Goal: Information Seeking & Learning: Learn about a topic

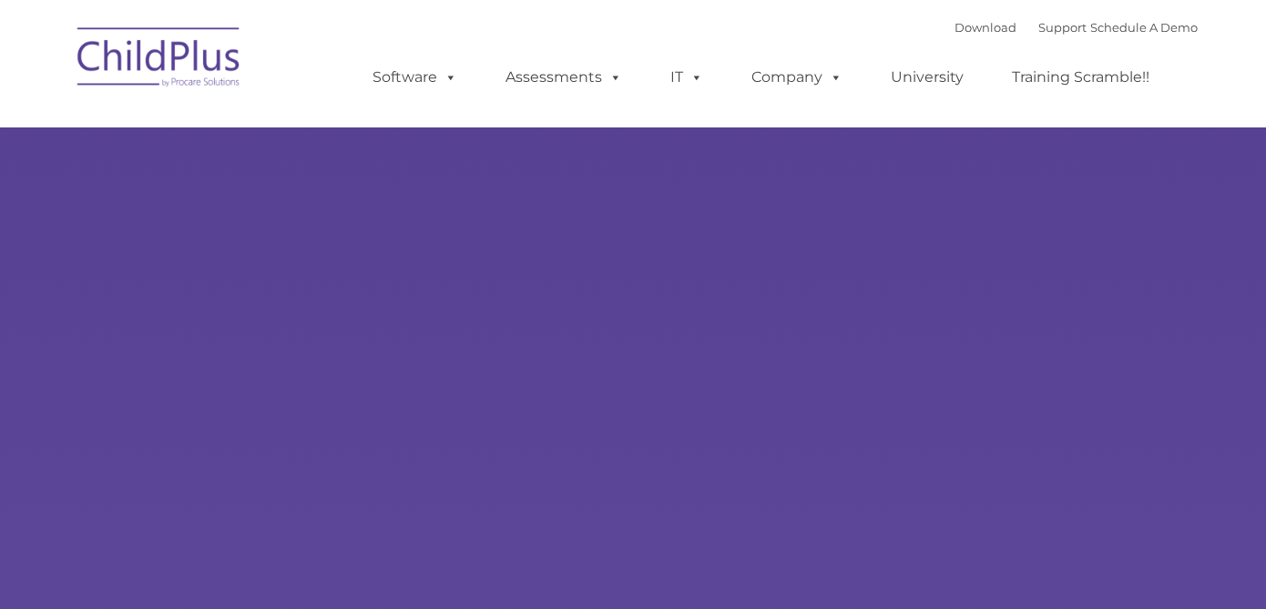
select select "MEDIUM"
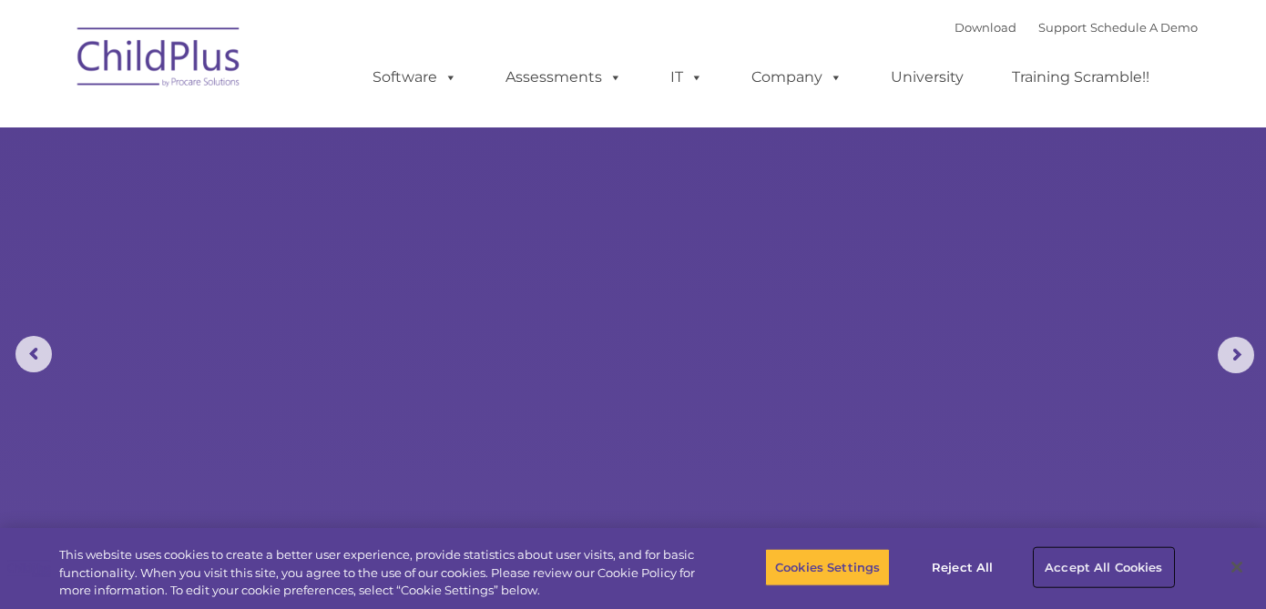
click at [1093, 550] on button "Accept All Cookies" at bounding box center [1102, 567] width 137 height 38
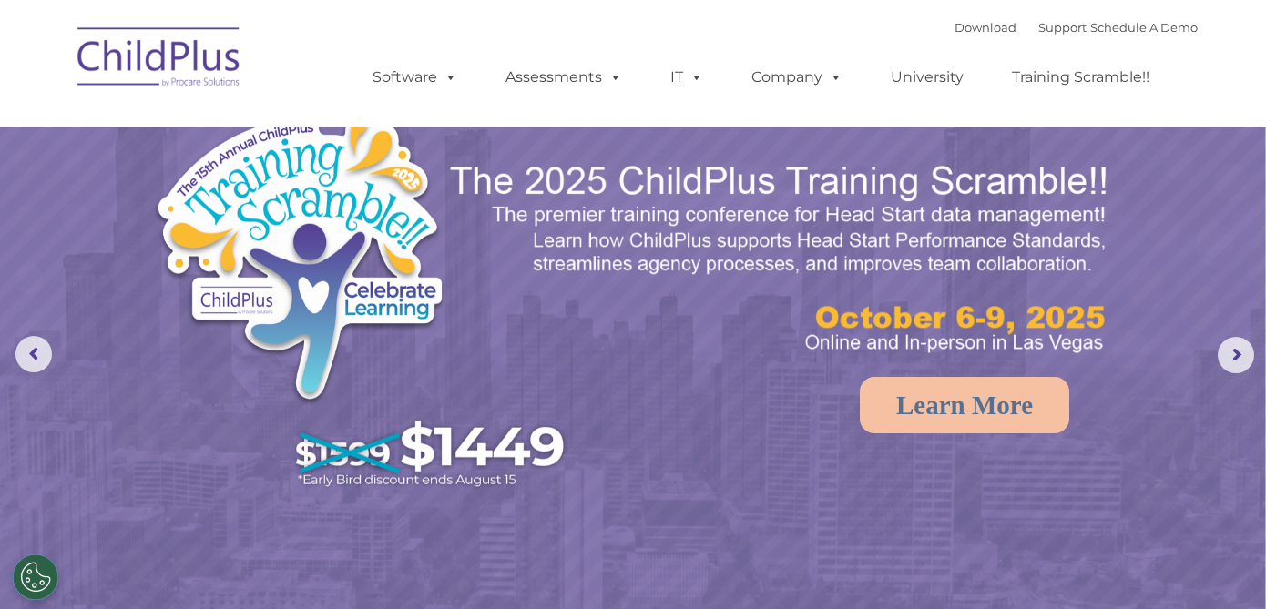
click at [206, 69] on img at bounding box center [159, 60] width 182 height 91
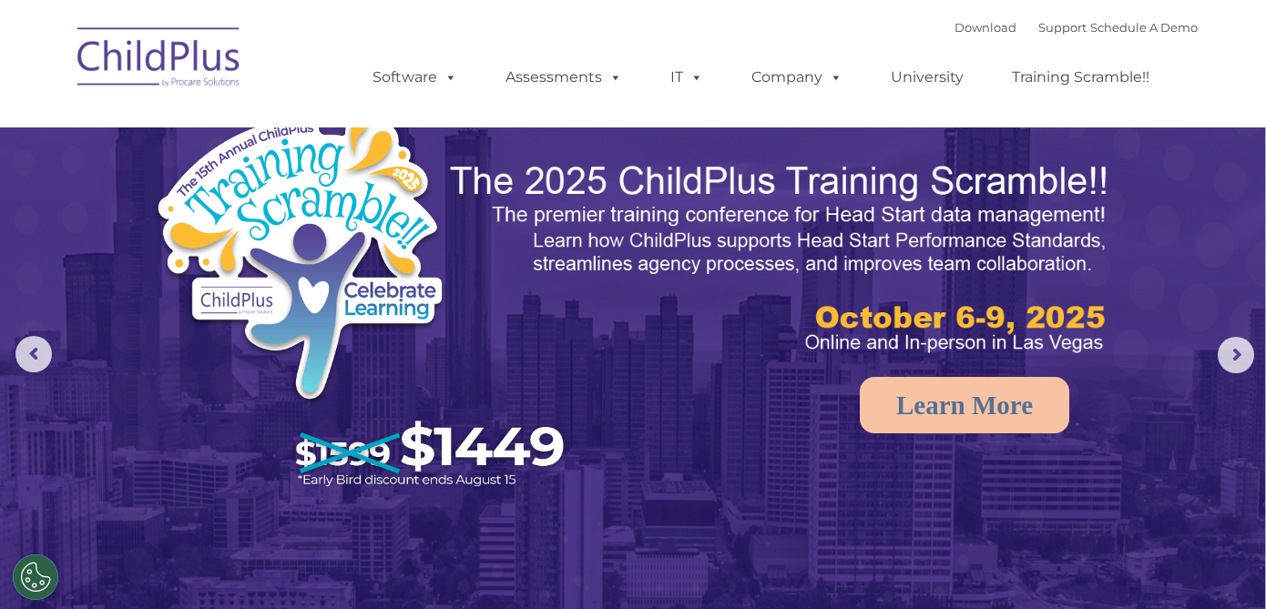
click at [187, 56] on img at bounding box center [159, 60] width 182 height 91
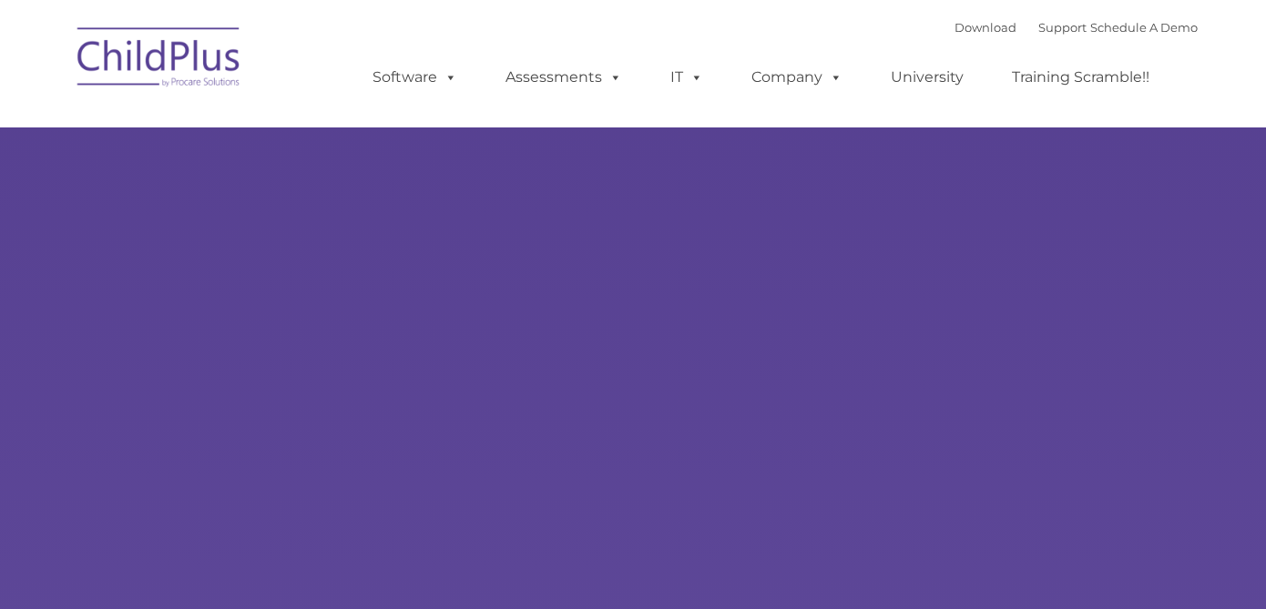
type input ""
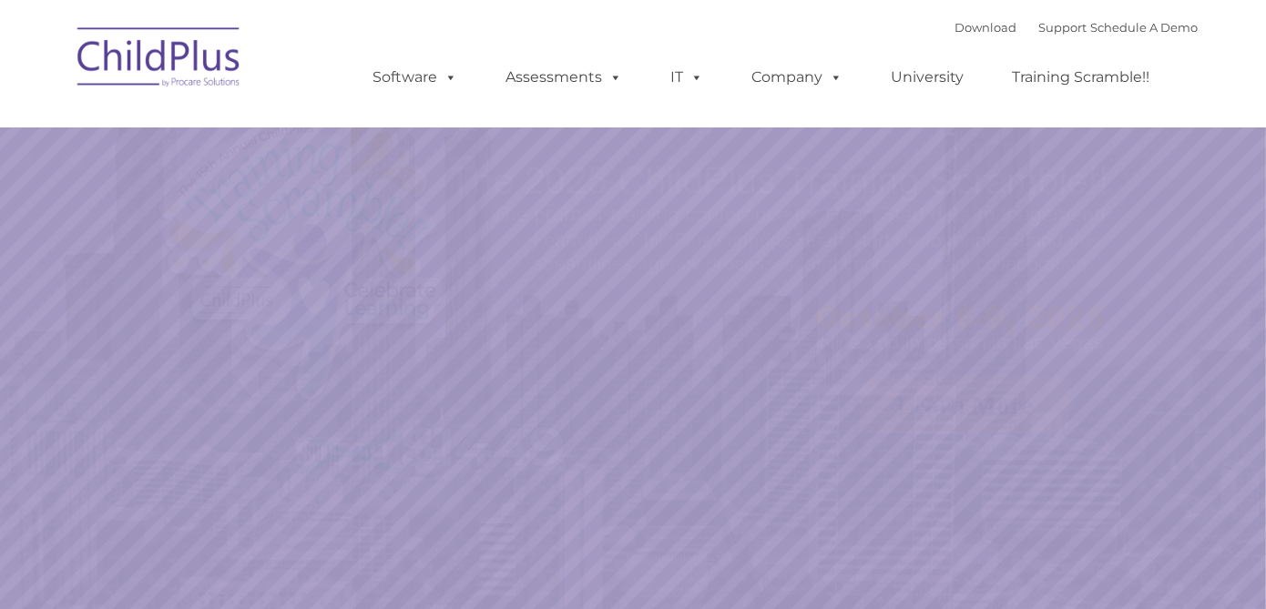
select select "MEDIUM"
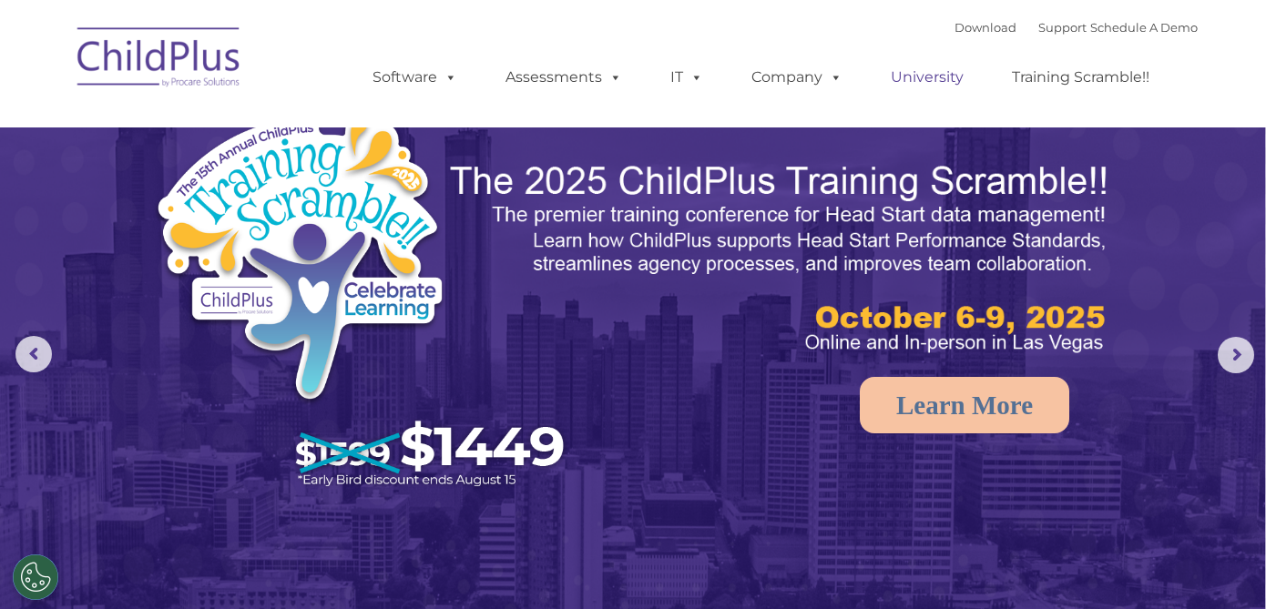
click at [951, 79] on link "University" at bounding box center [926, 77] width 109 height 36
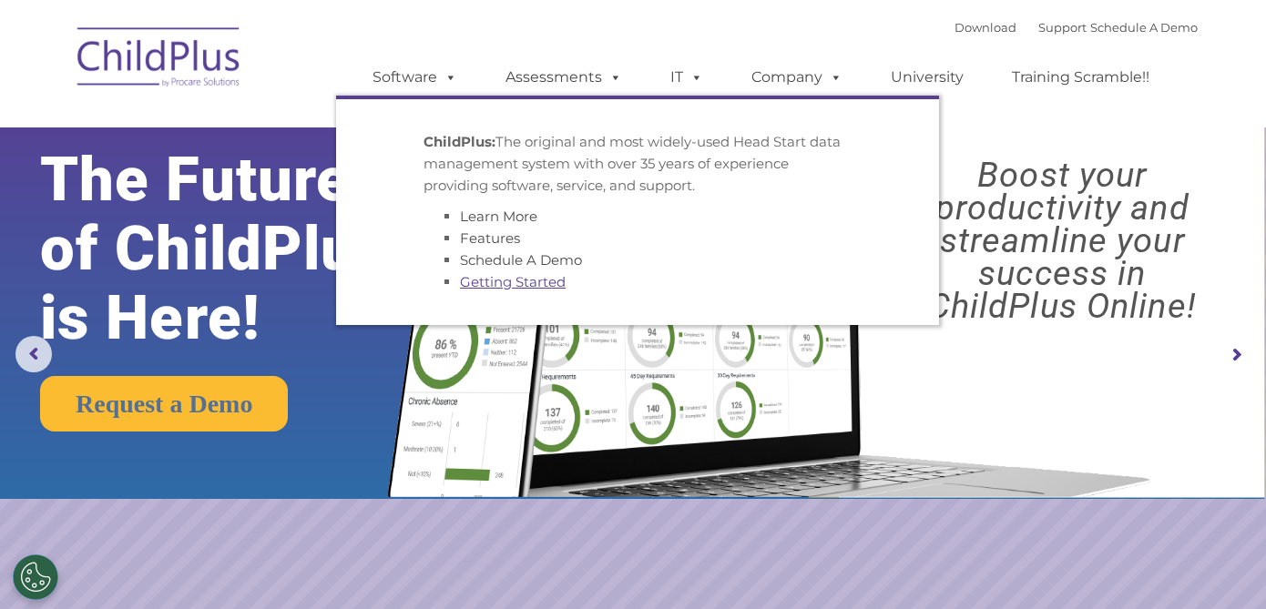
click at [525, 281] on link "Getting Started" at bounding box center [513, 281] width 106 height 17
click at [515, 284] on link "Getting Started" at bounding box center [513, 281] width 106 height 17
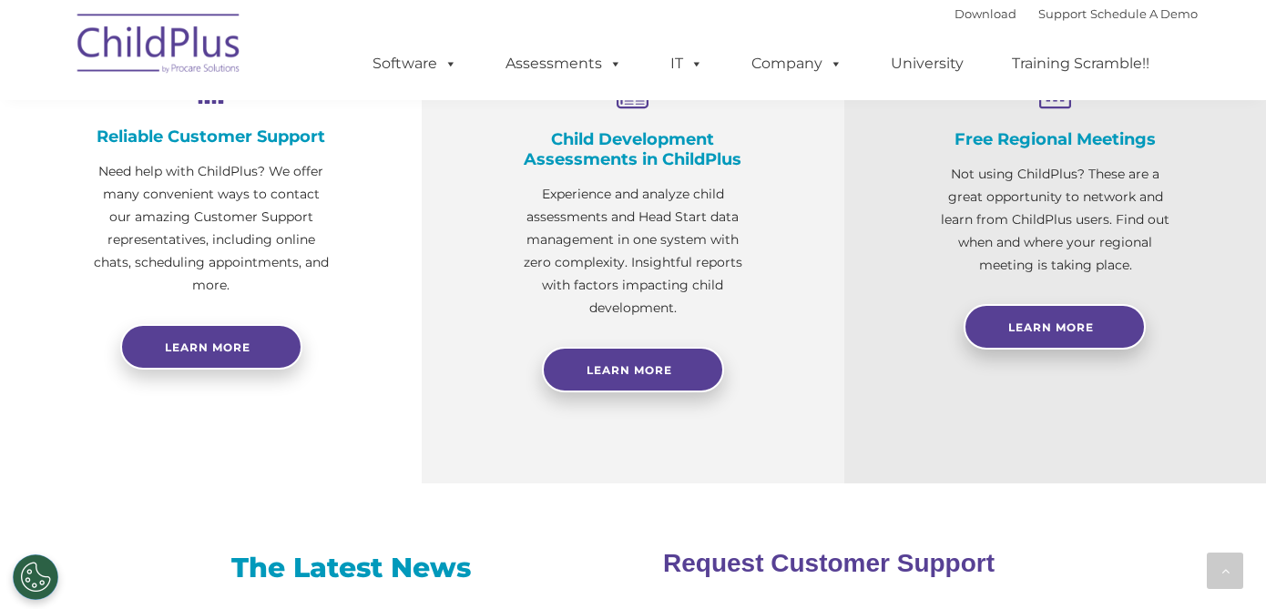
scroll to position [756, 0]
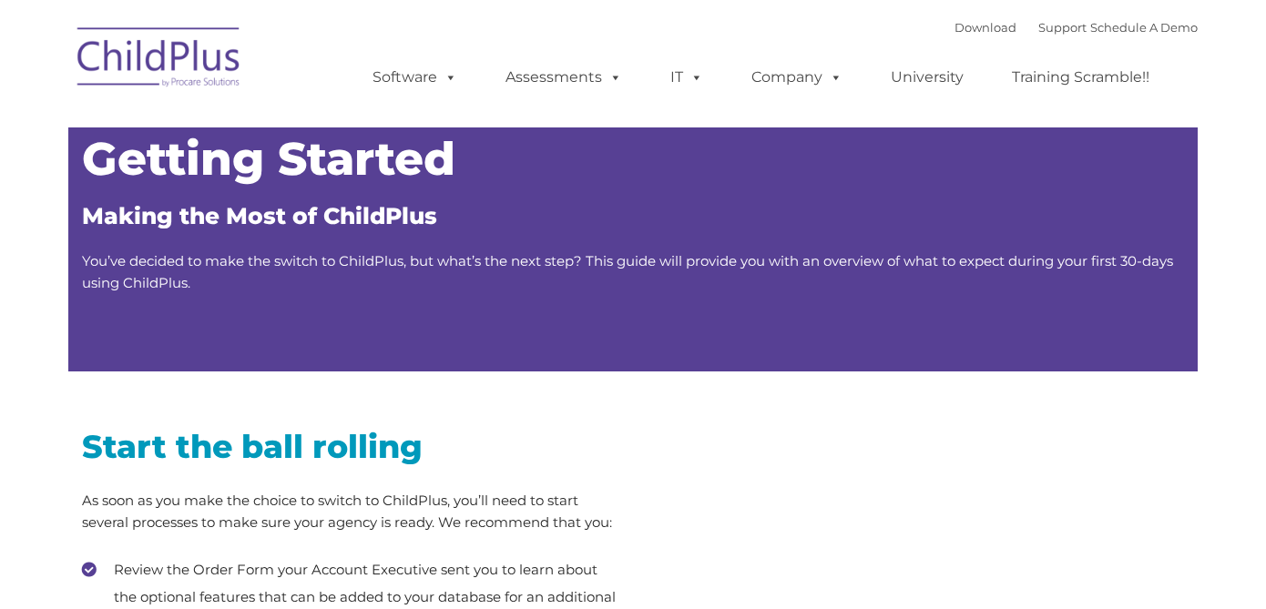
type input ""
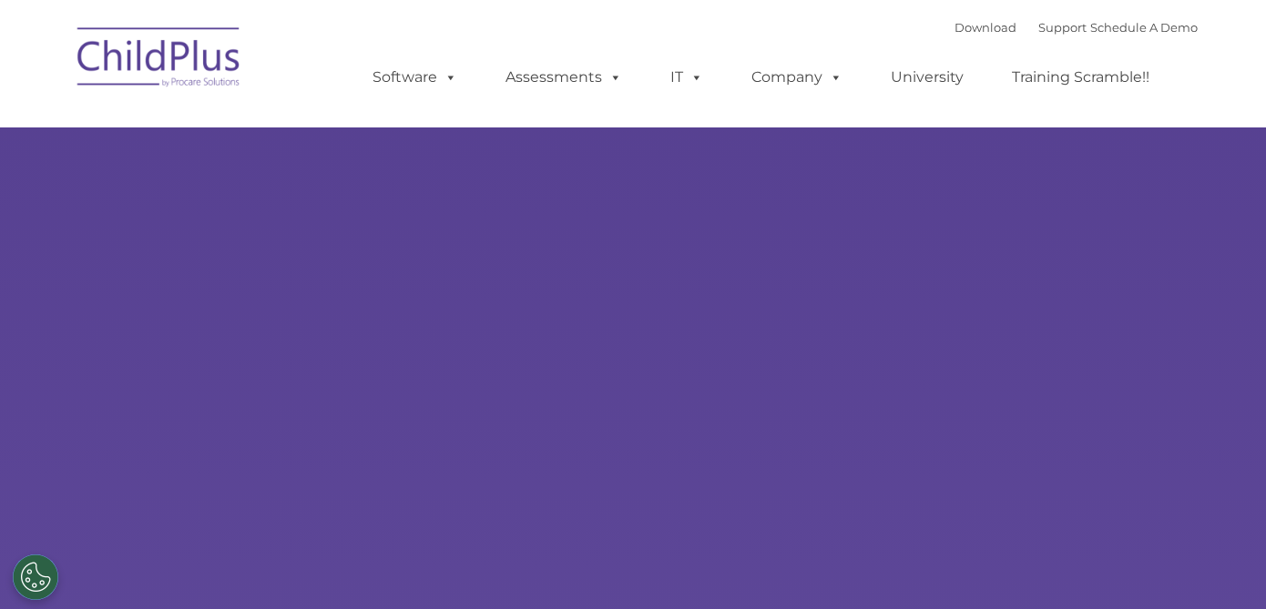
type input ""
select select "MEDIUM"
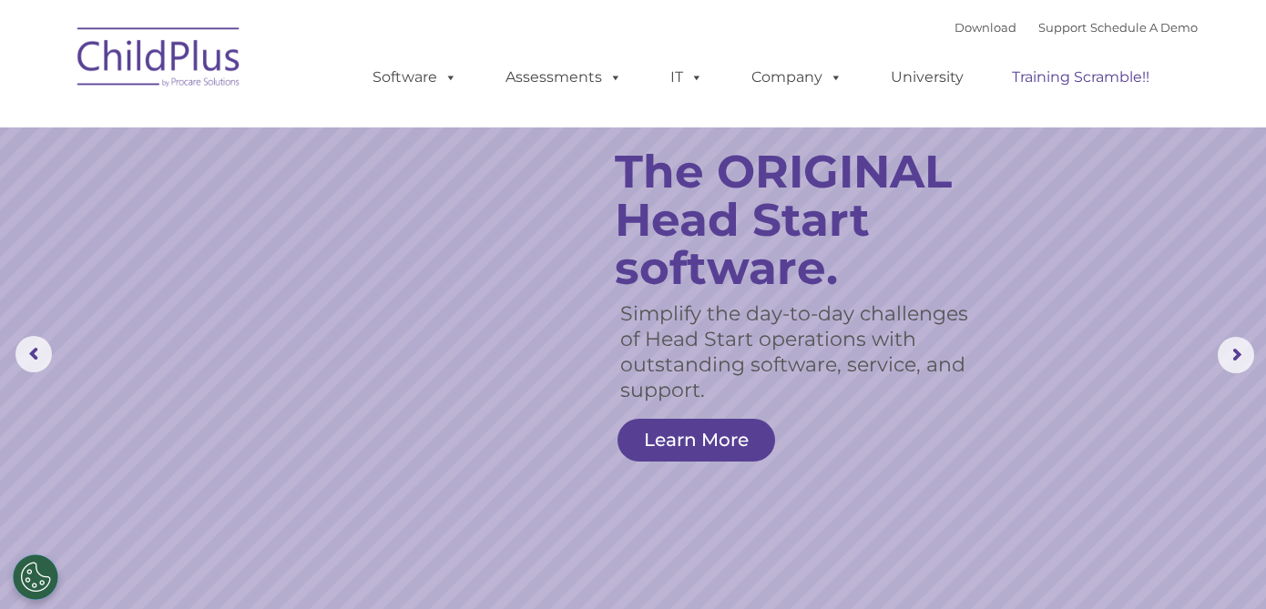
click at [1042, 82] on link "Training Scramble!!" at bounding box center [1080, 77] width 174 height 36
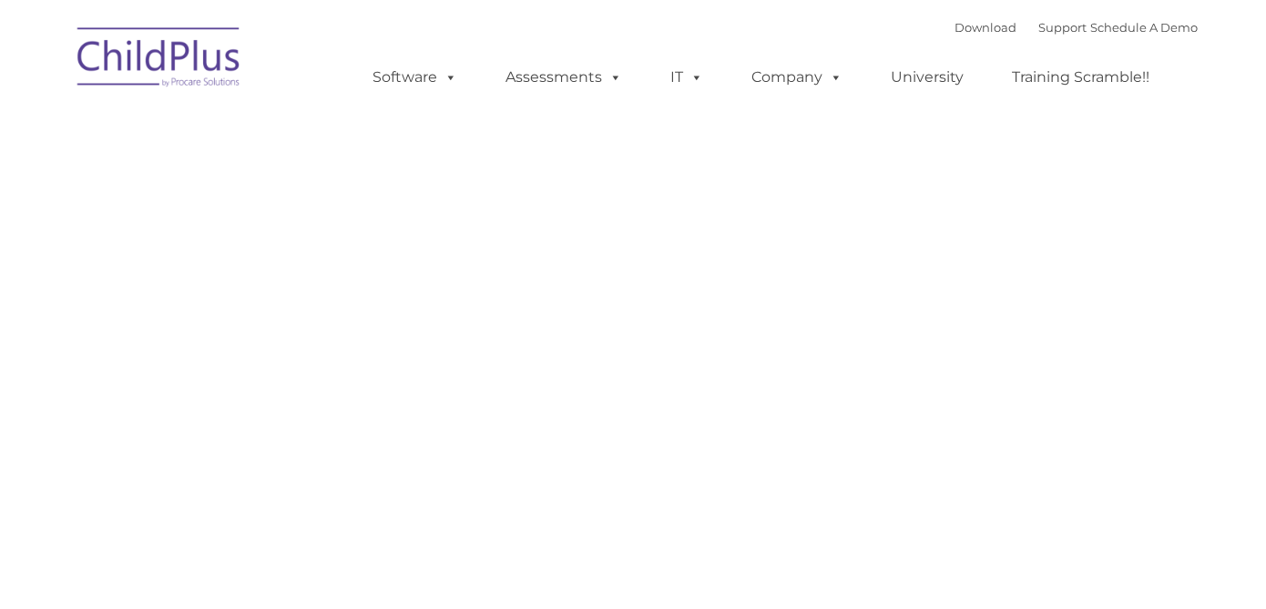
type input ""
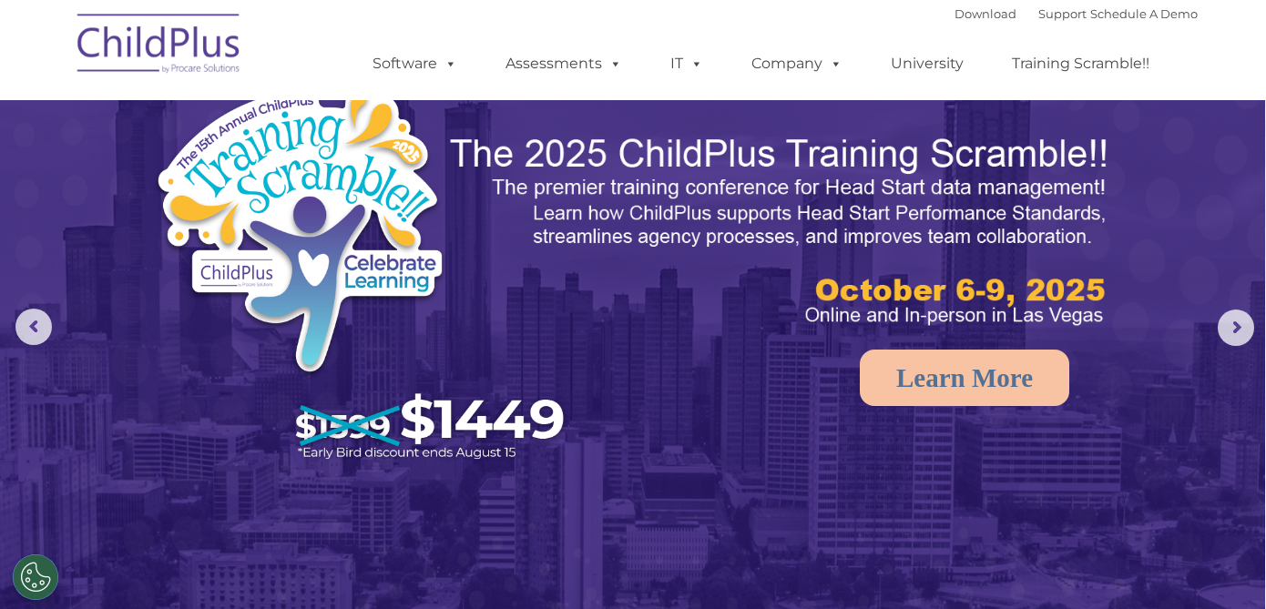
scroll to position [56, 0]
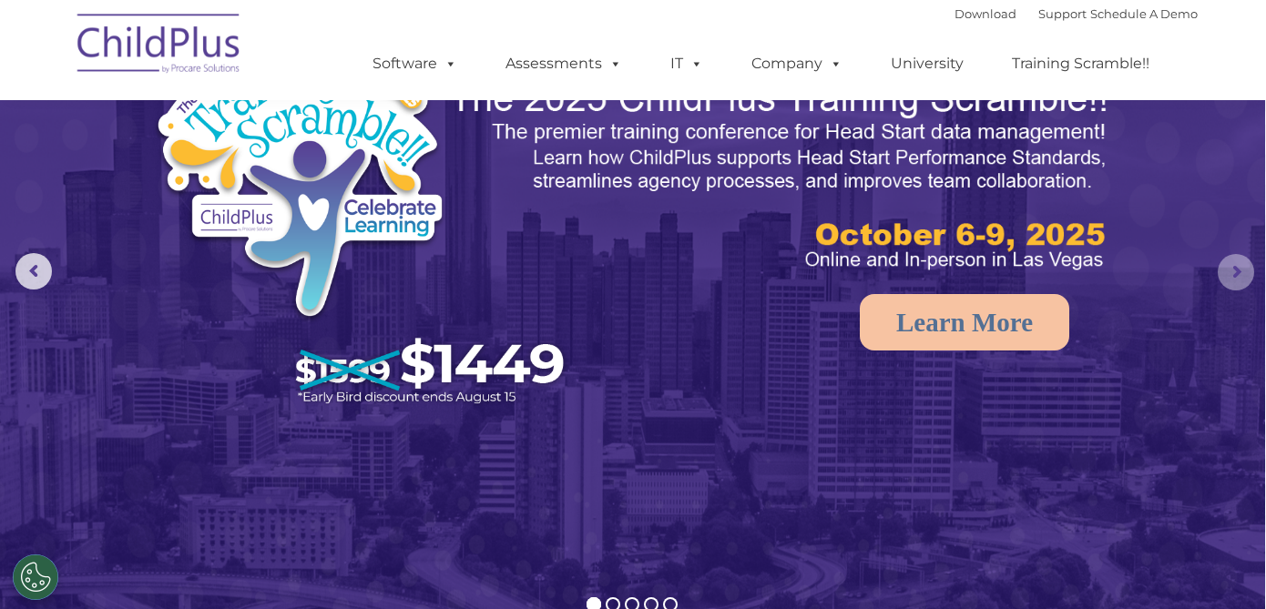
click at [1228, 288] on rs-arrow at bounding box center [1235, 272] width 36 height 36
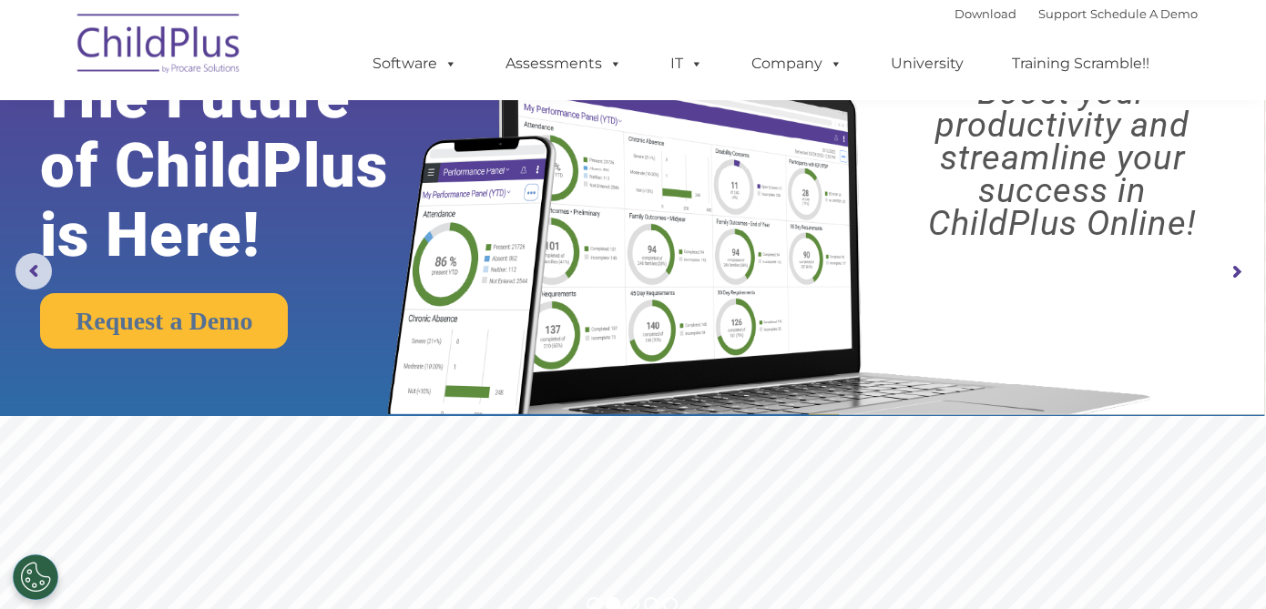
click at [1228, 288] on rs-arrow at bounding box center [1235, 272] width 36 height 36
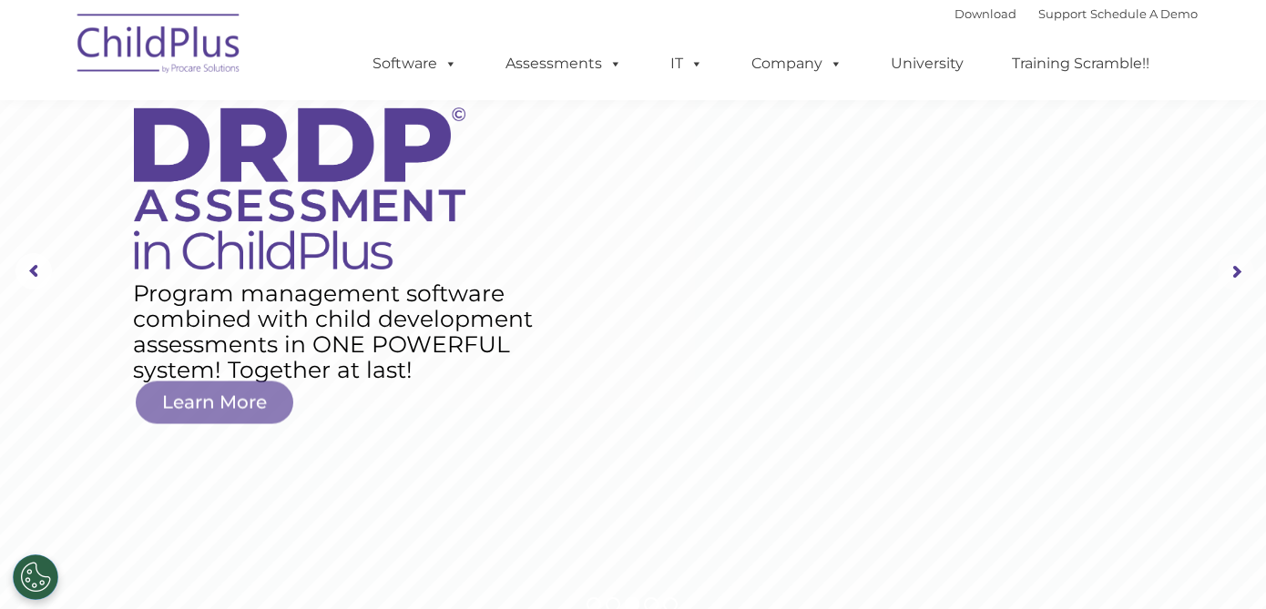
click at [1228, 289] on rs-arrow at bounding box center [1235, 272] width 36 height 36
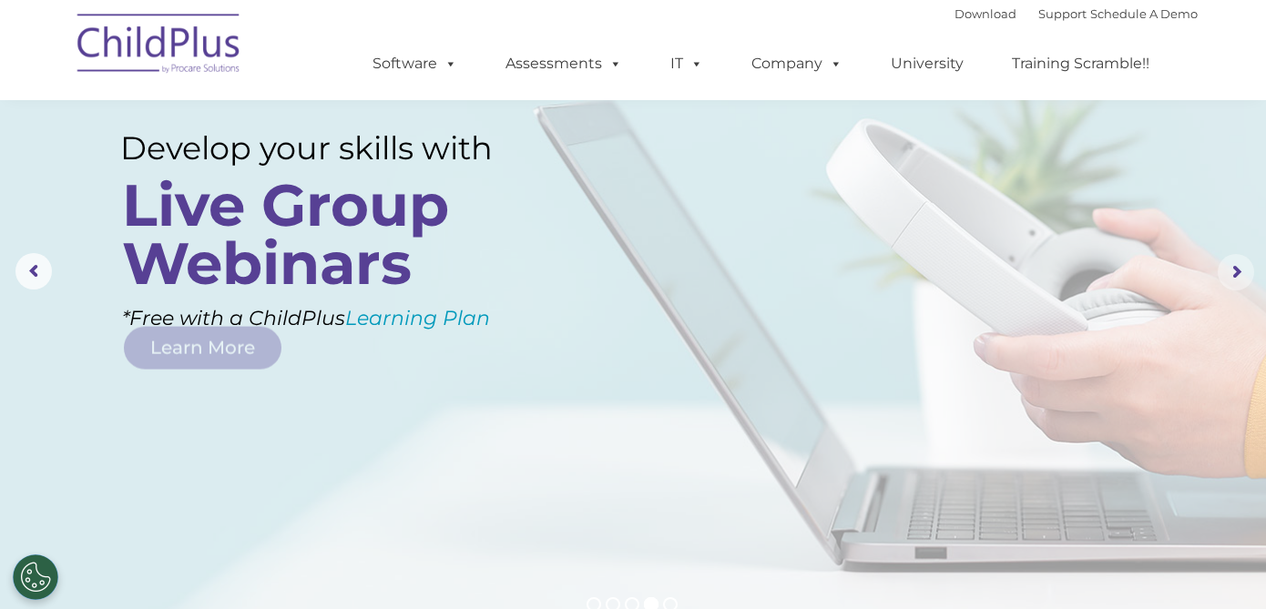
click at [1229, 290] on rs-arrow at bounding box center [1235, 272] width 36 height 36
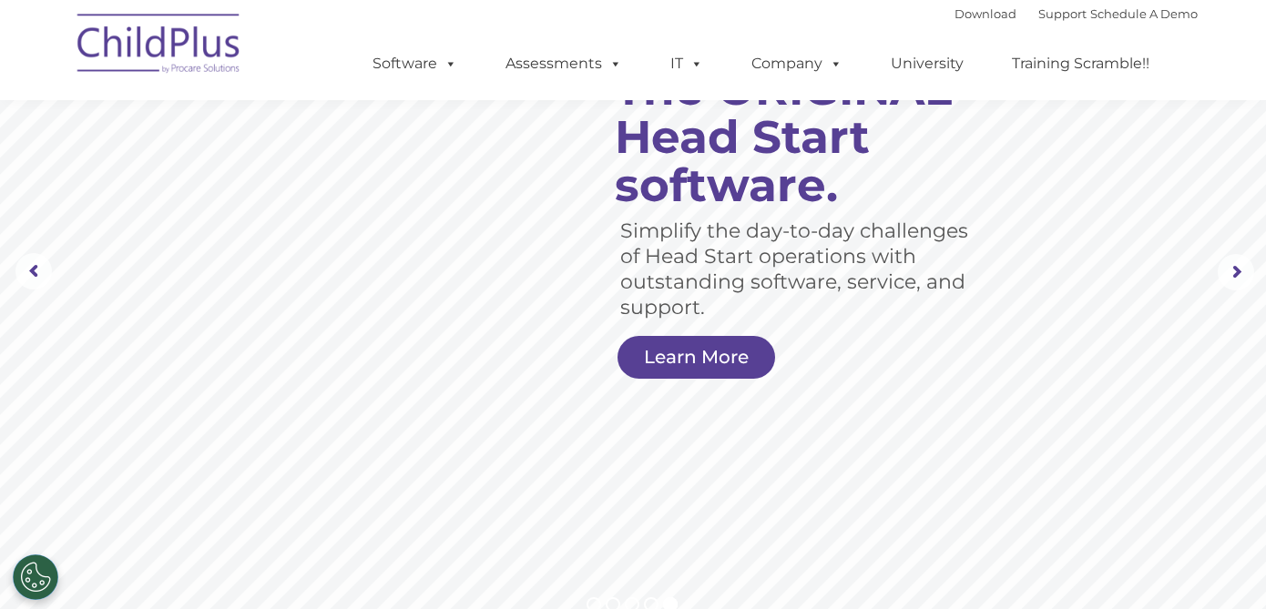
scroll to position [0, 0]
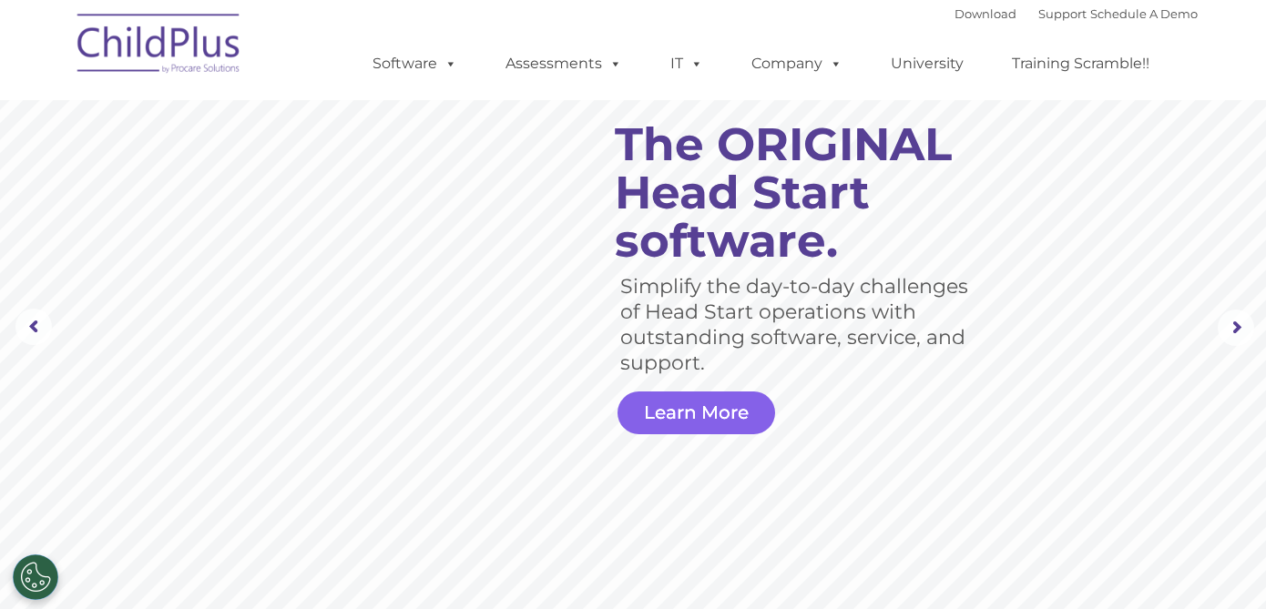
click at [711, 431] on link "Learn More" at bounding box center [696, 413] width 158 height 43
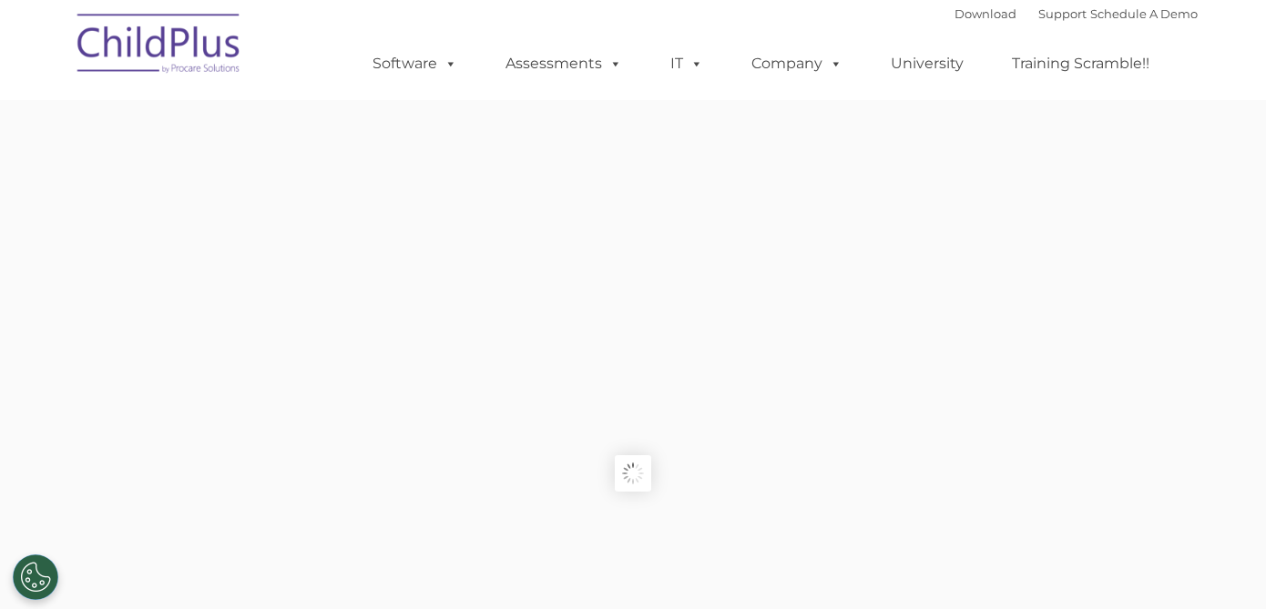
type input ""
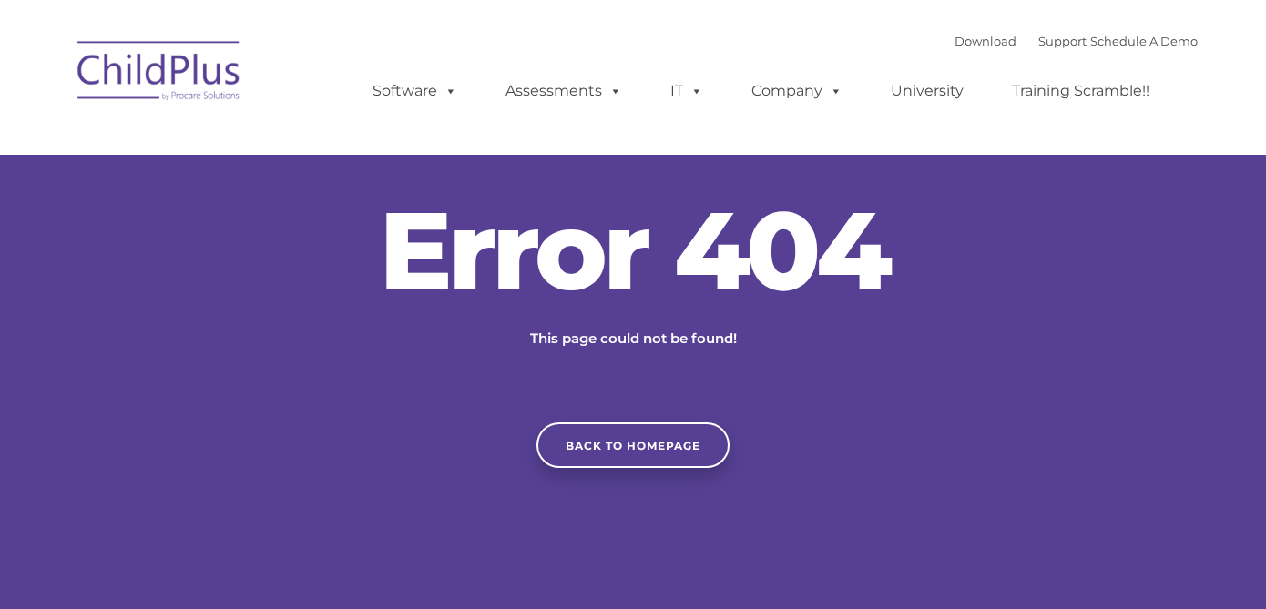
type input ""
click at [622, 444] on link "Back to homepage" at bounding box center [632, 445] width 193 height 46
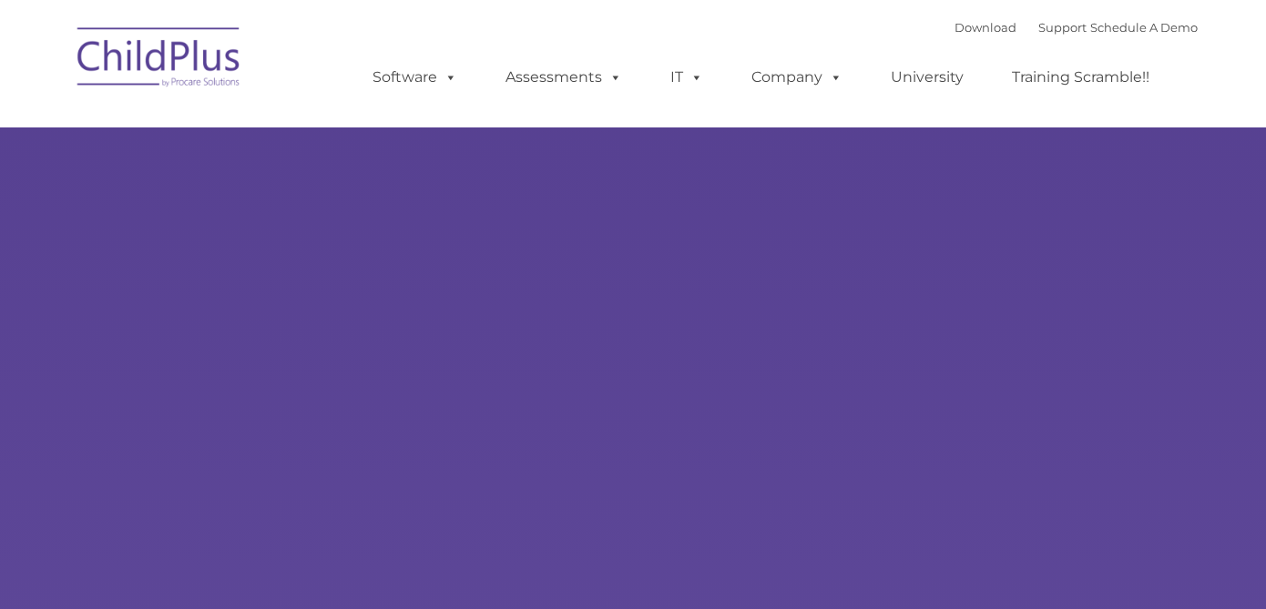
type input ""
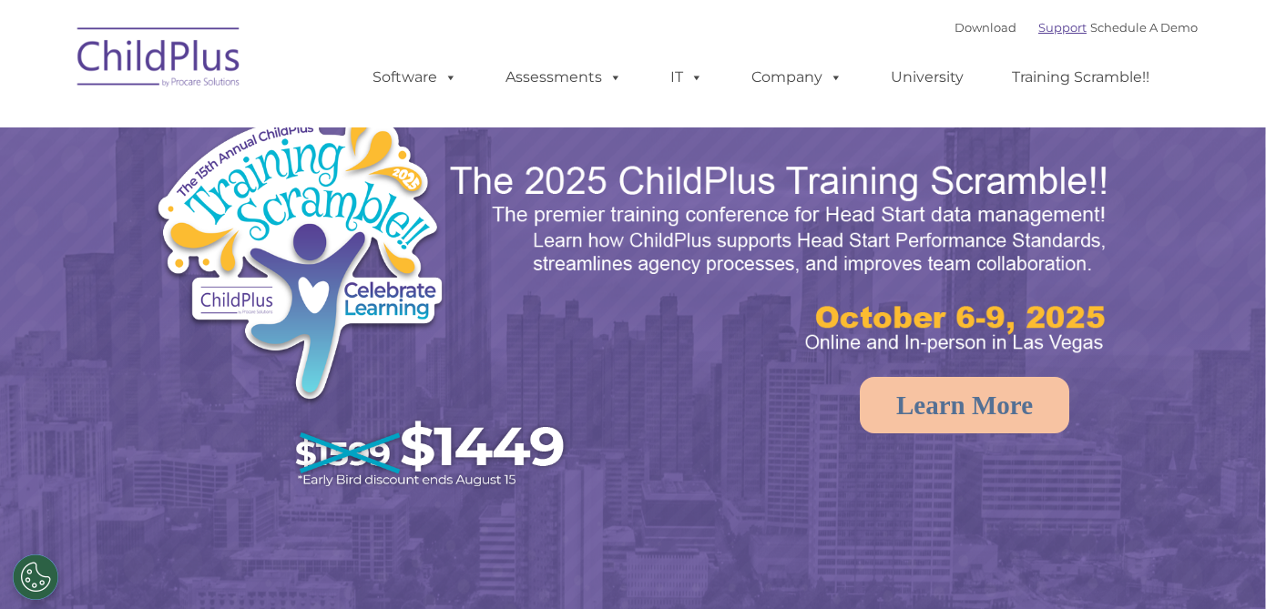
select select "MEDIUM"
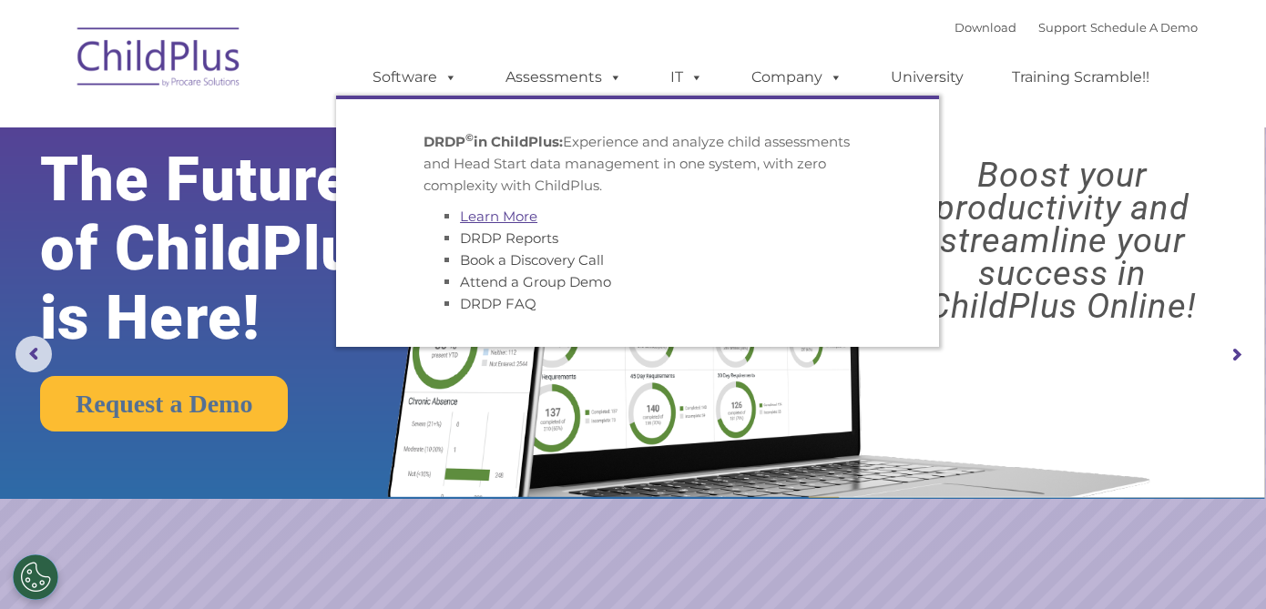
click at [524, 216] on link "Learn More" at bounding box center [498, 216] width 77 height 17
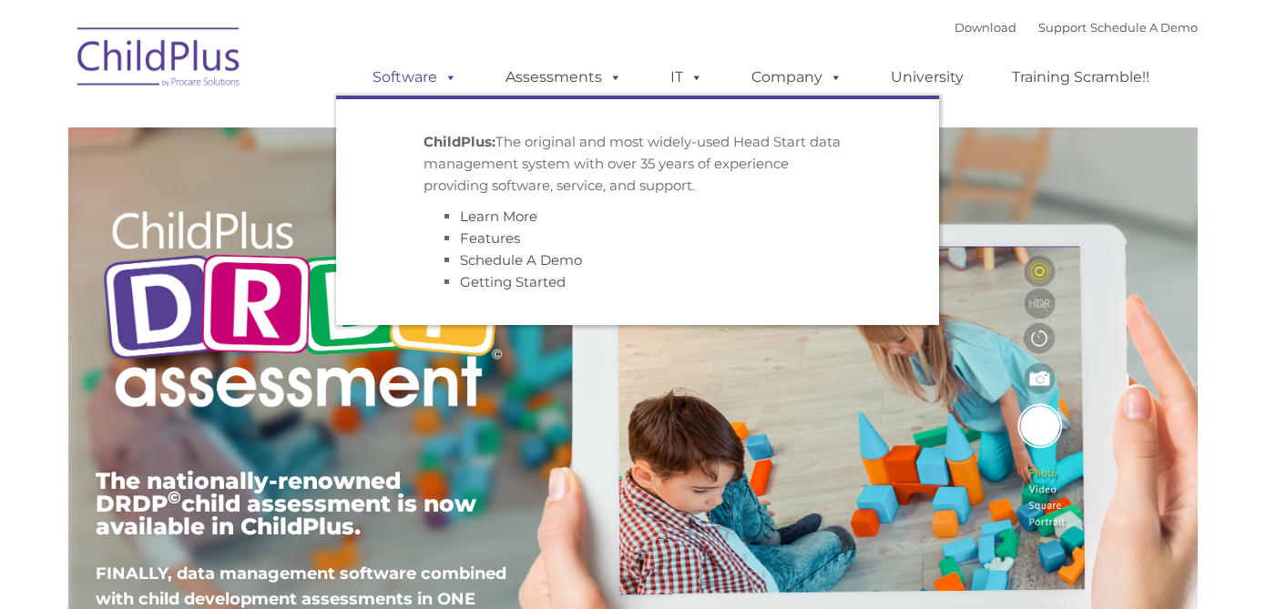
click at [442, 83] on span at bounding box center [447, 76] width 20 height 17
click at [549, 286] on link "Getting Started" at bounding box center [513, 281] width 106 height 17
click at [511, 280] on link "Getting Started" at bounding box center [513, 281] width 106 height 17
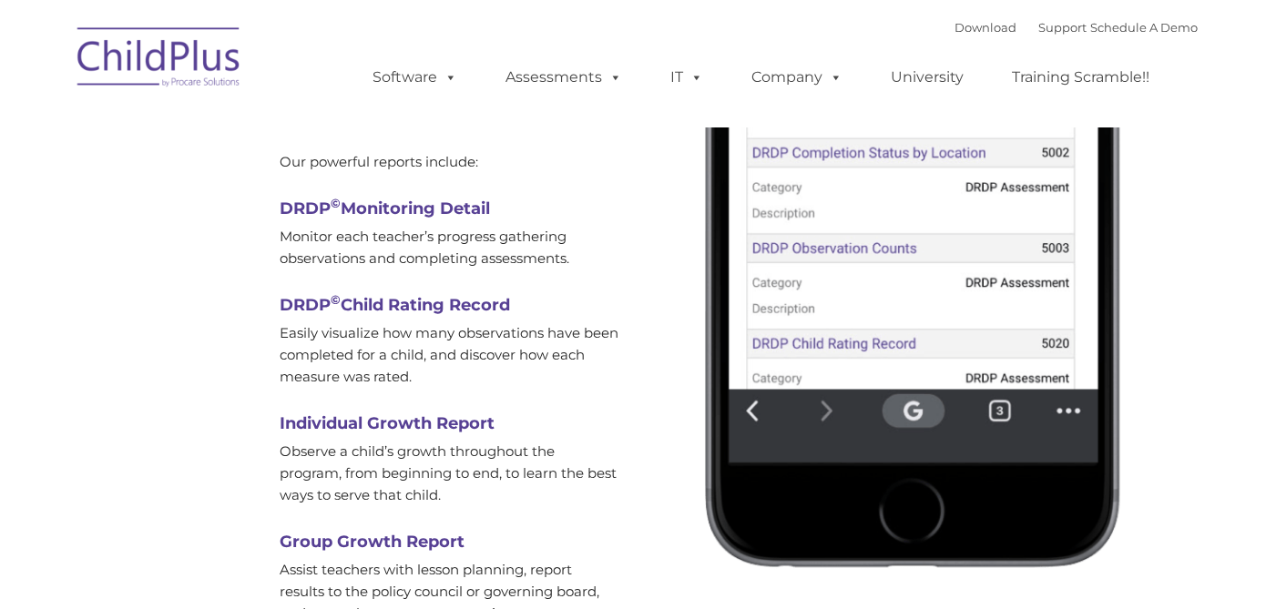
scroll to position [5542, 0]
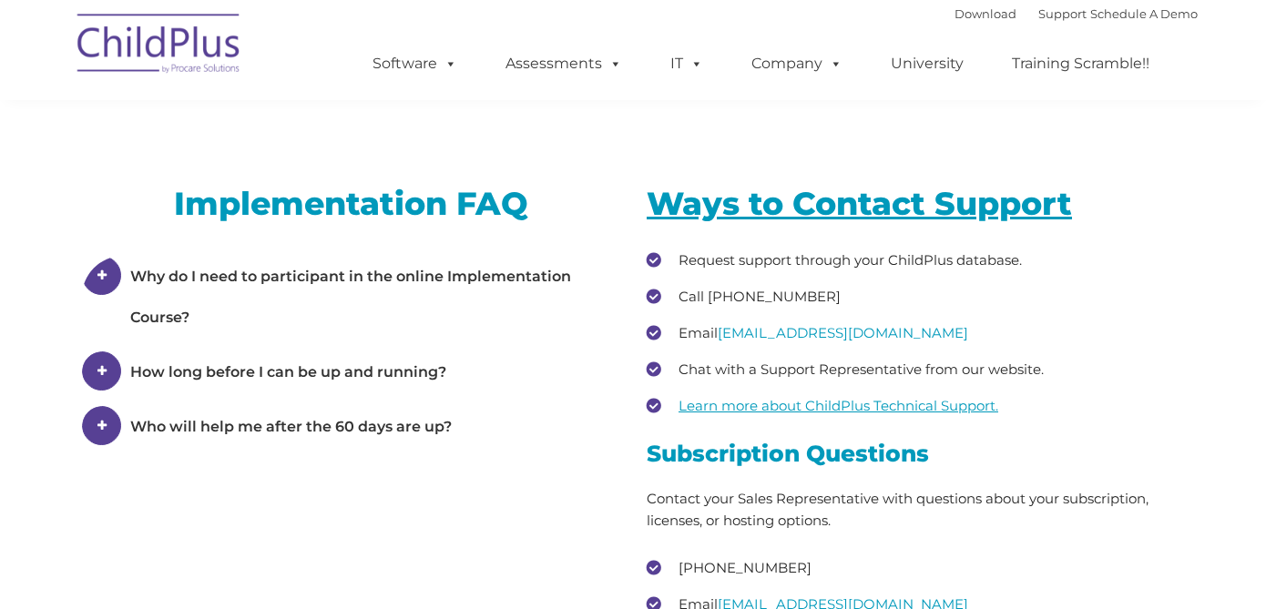
scroll to position [2390, 0]
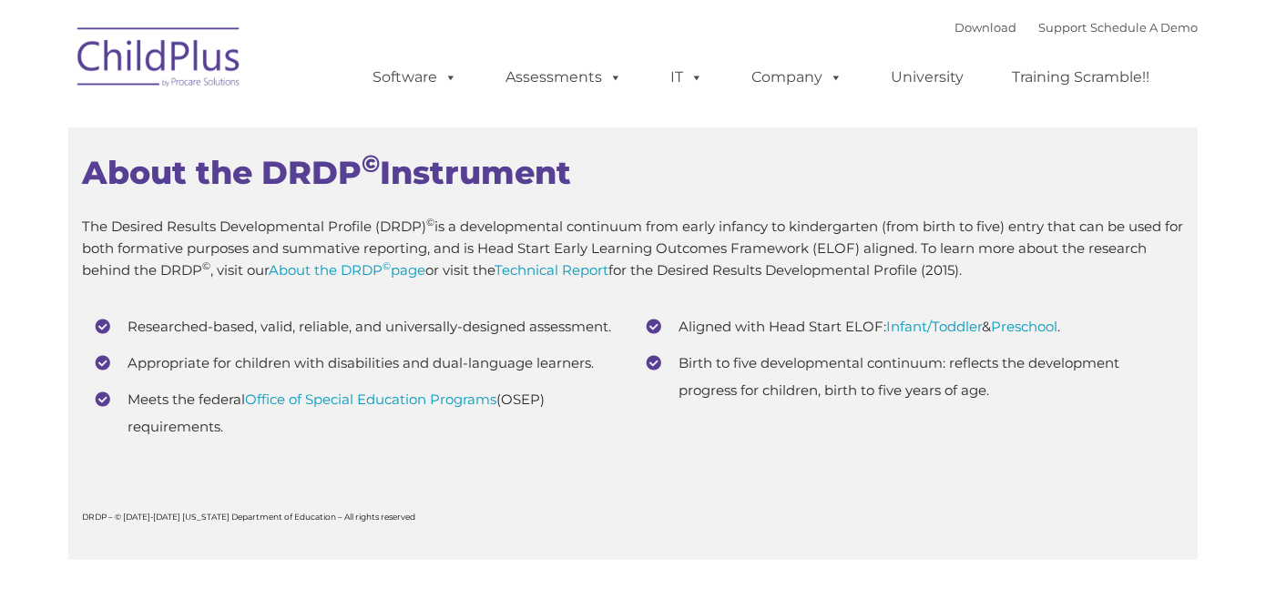
scroll to position [6977, 0]
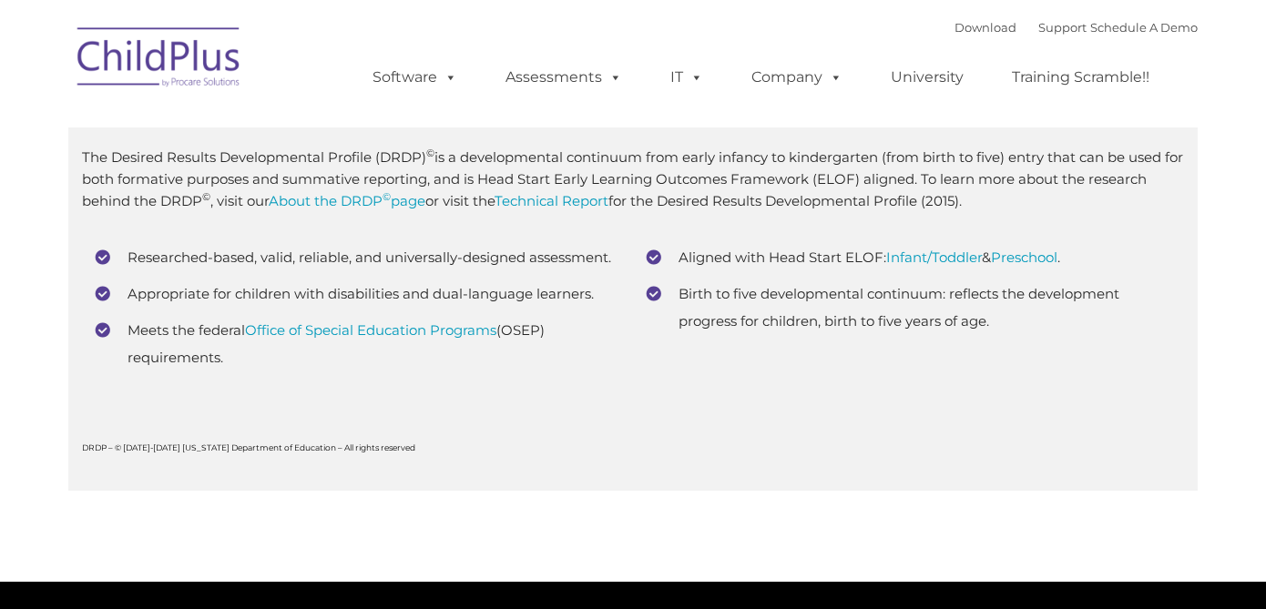
type input ""
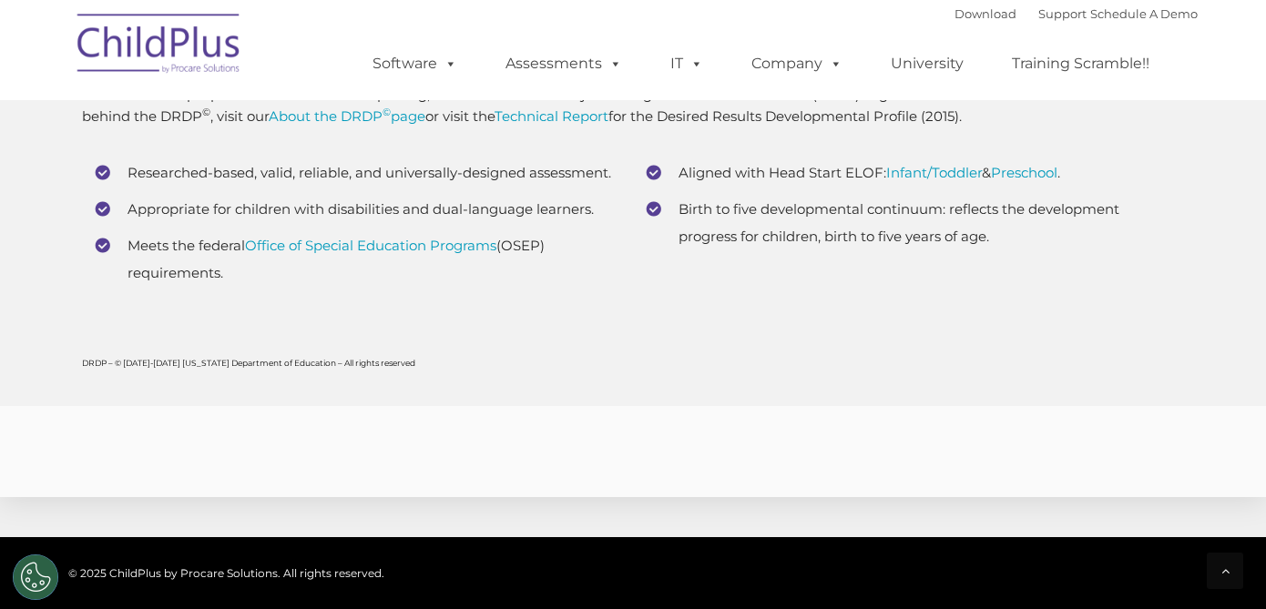
scroll to position [6892, 0]
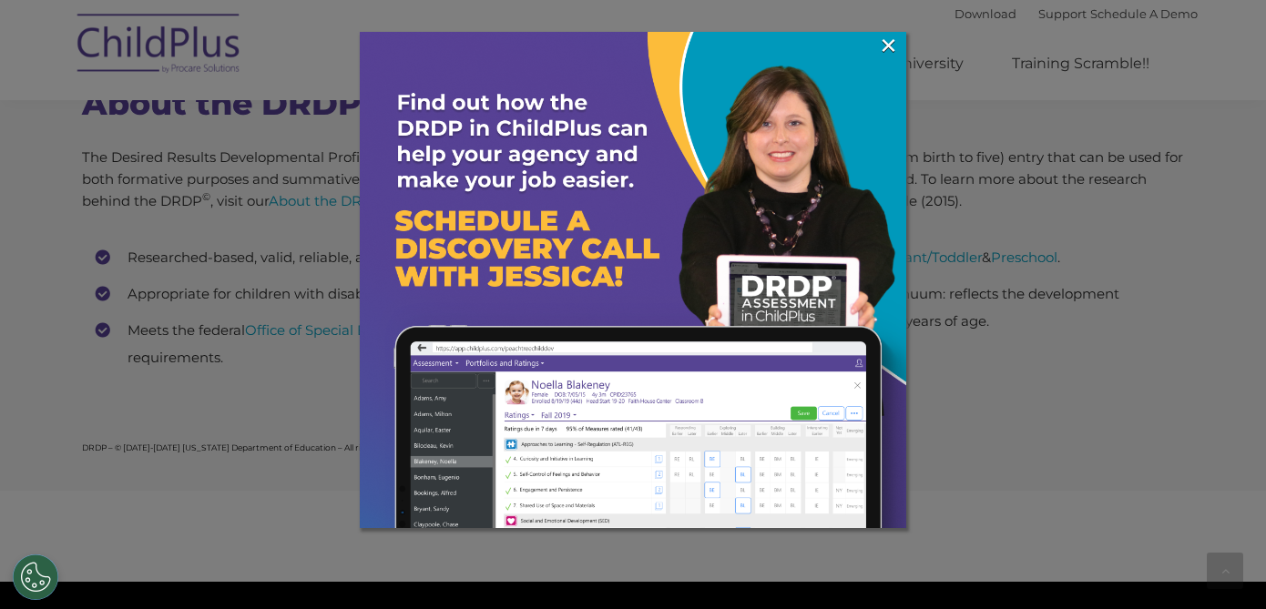
click at [1015, 257] on div at bounding box center [633, 304] width 1266 height 609
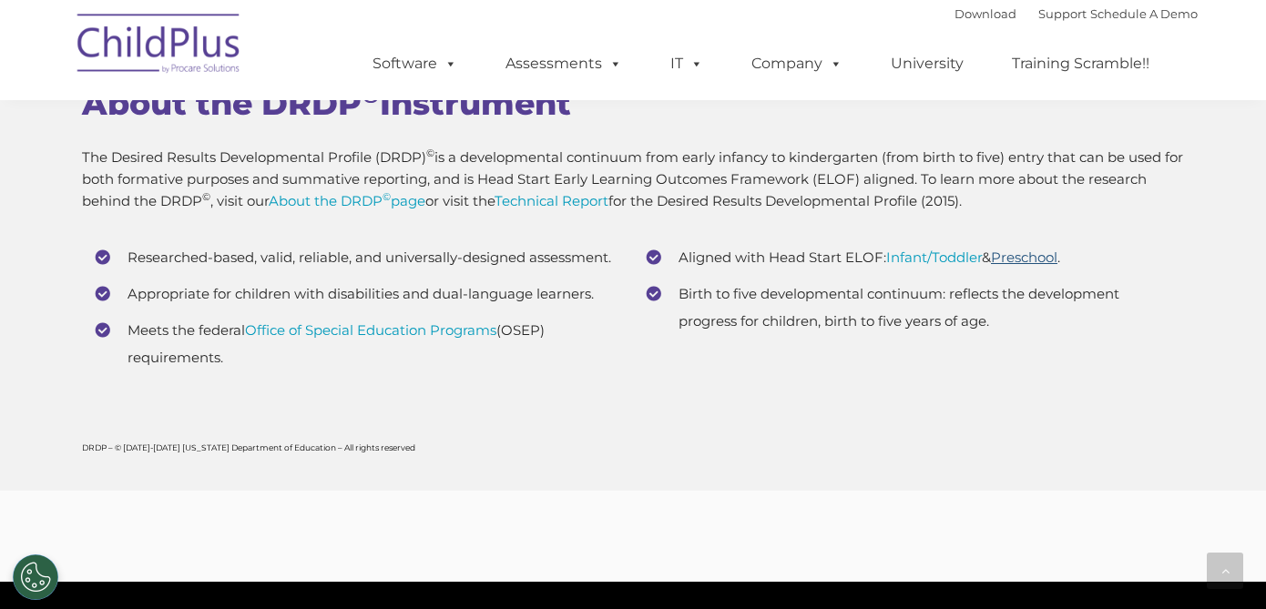
click at [1051, 259] on link "Preschool" at bounding box center [1024, 257] width 66 height 17
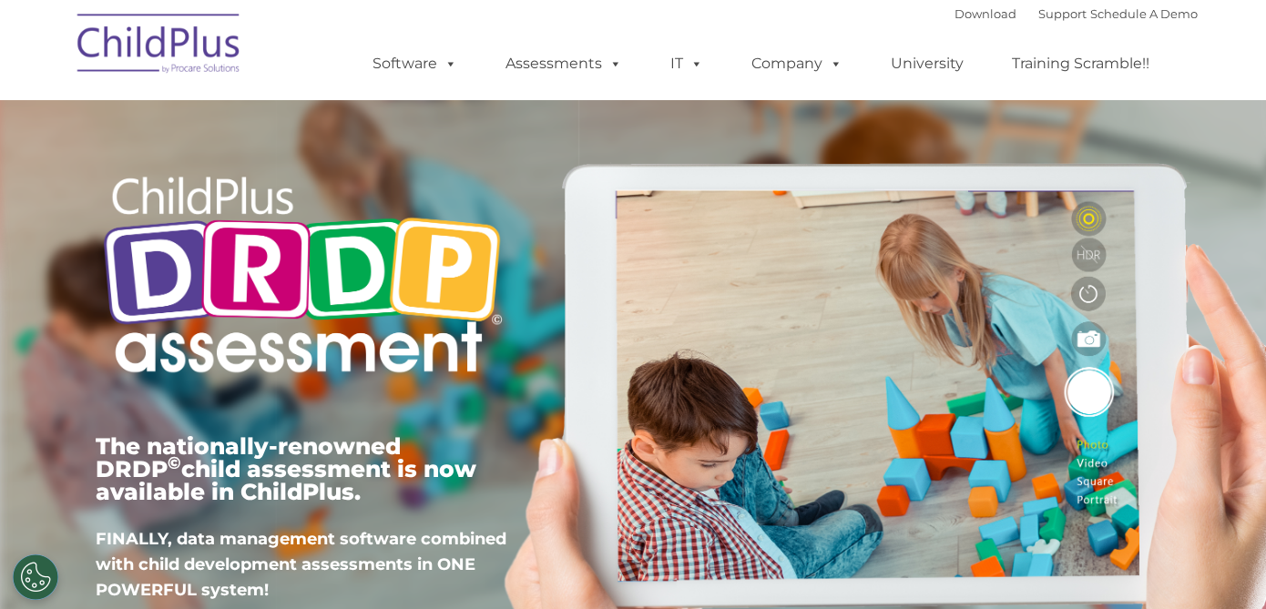
scroll to position [0, 0]
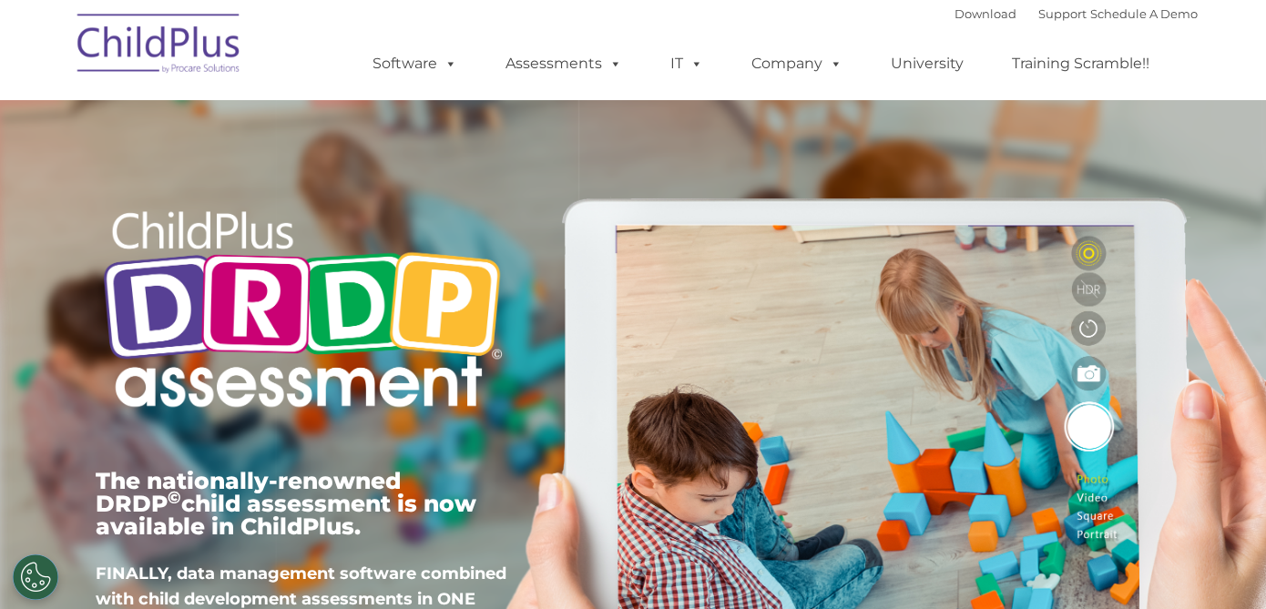
click at [178, 40] on img at bounding box center [159, 46] width 182 height 91
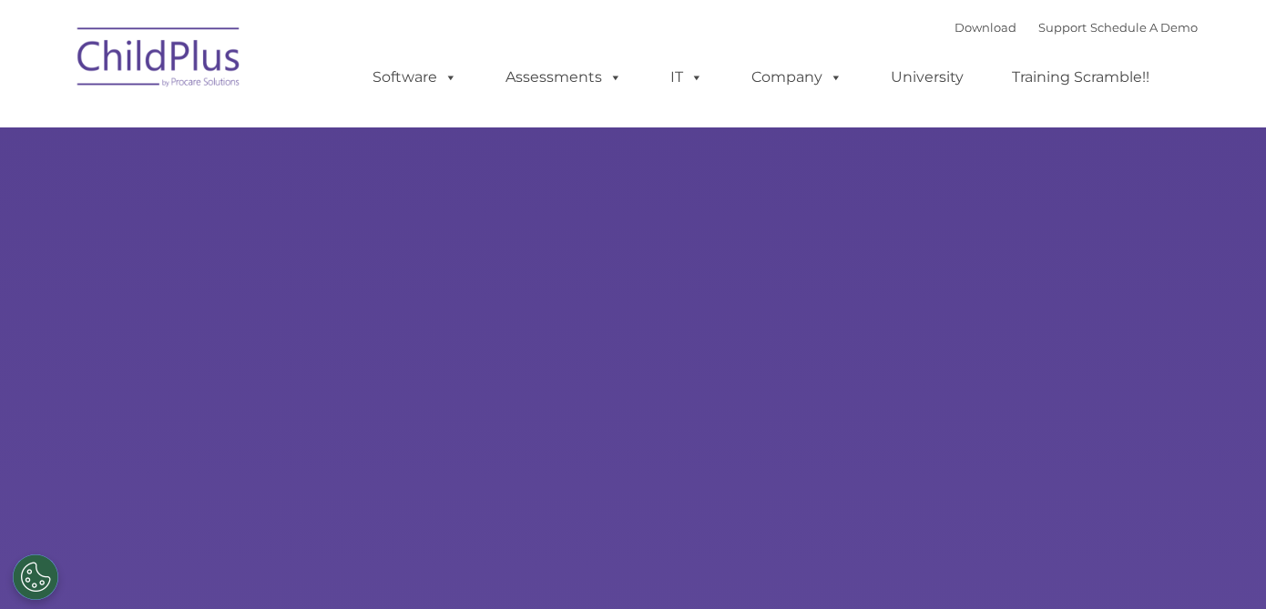
type input ""
select select "MEDIUM"
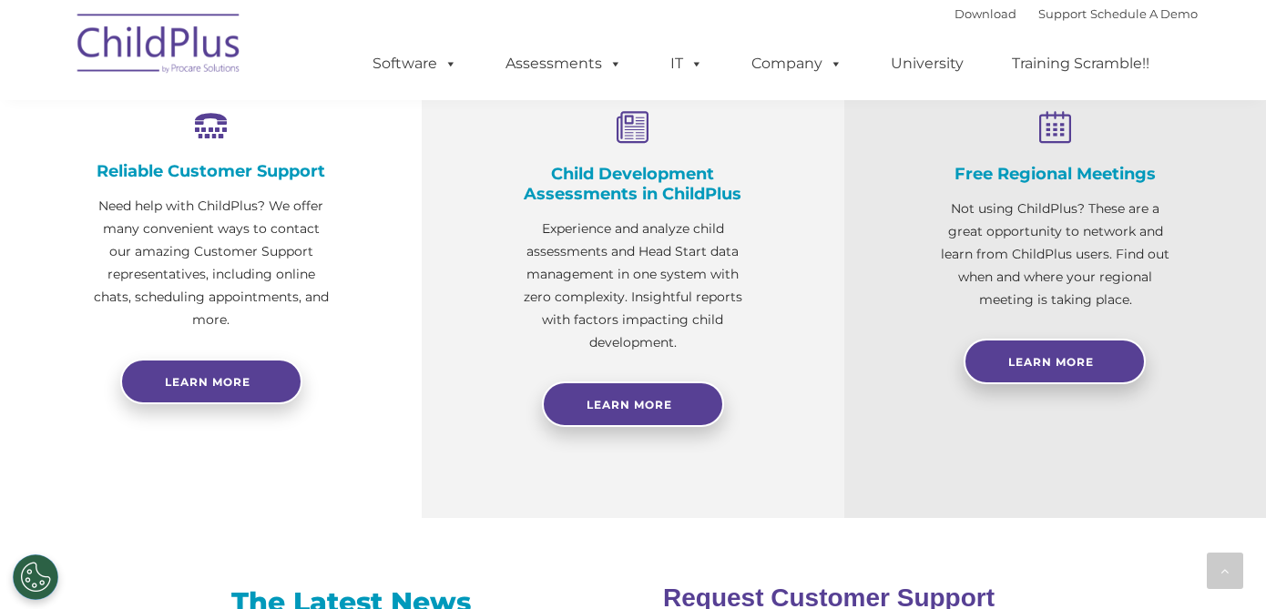
scroll to position [679, 0]
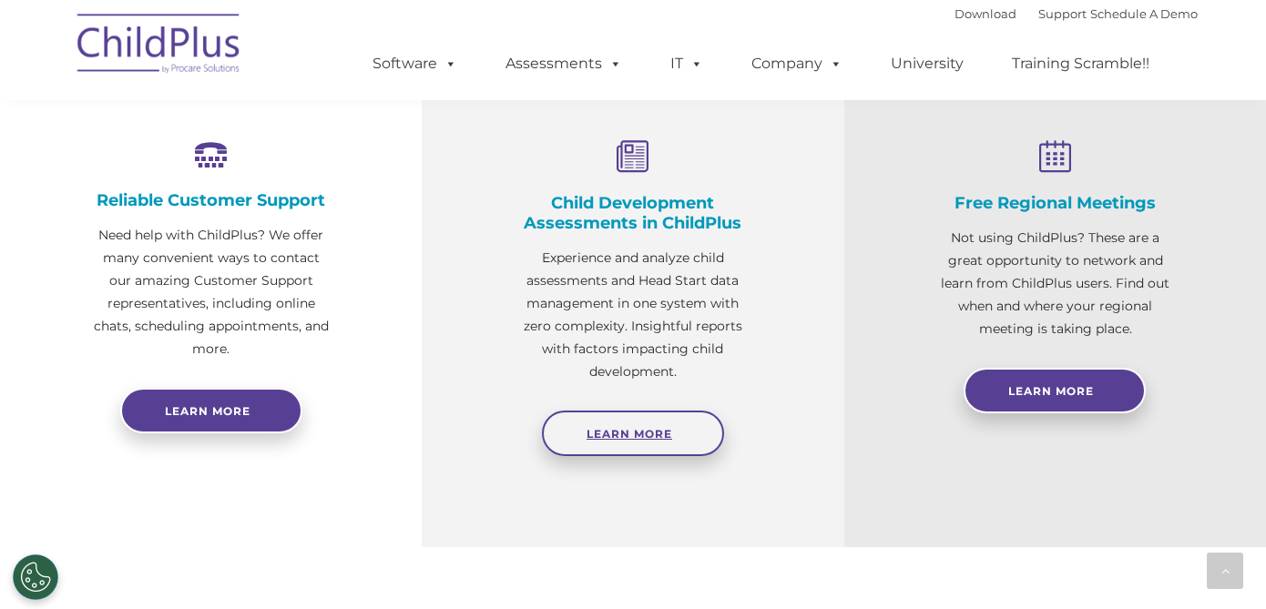
click at [640, 423] on link "Learn More" at bounding box center [633, 434] width 182 height 46
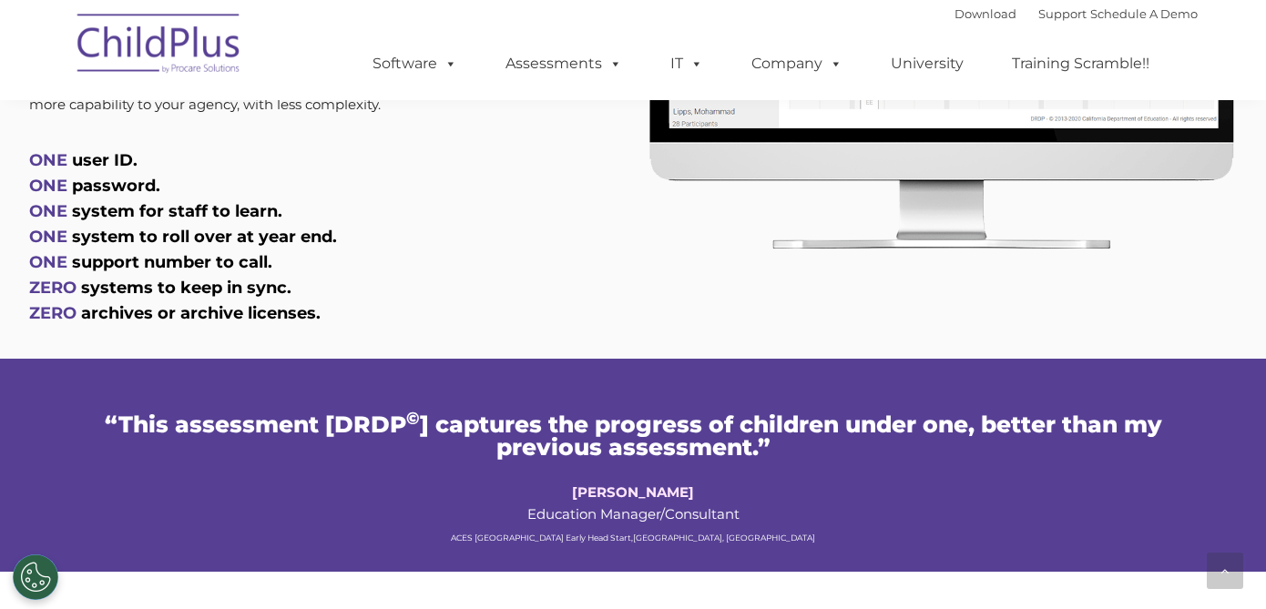
scroll to position [1064, 0]
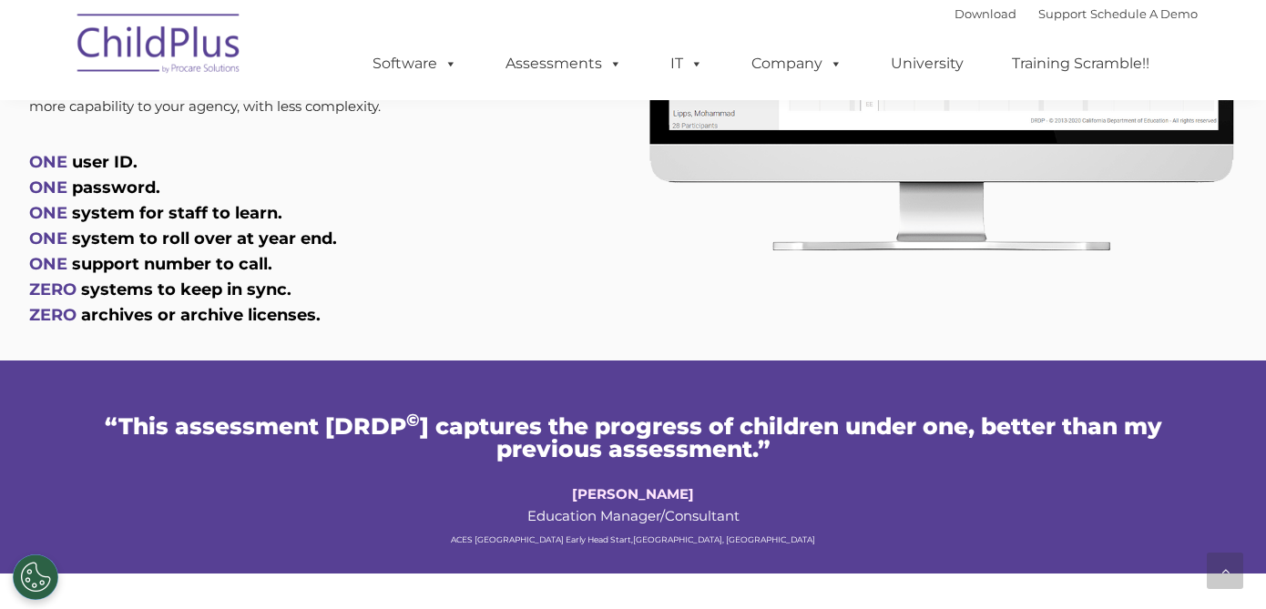
click at [55, 187] on span "ONE" at bounding box center [48, 188] width 38 height 20
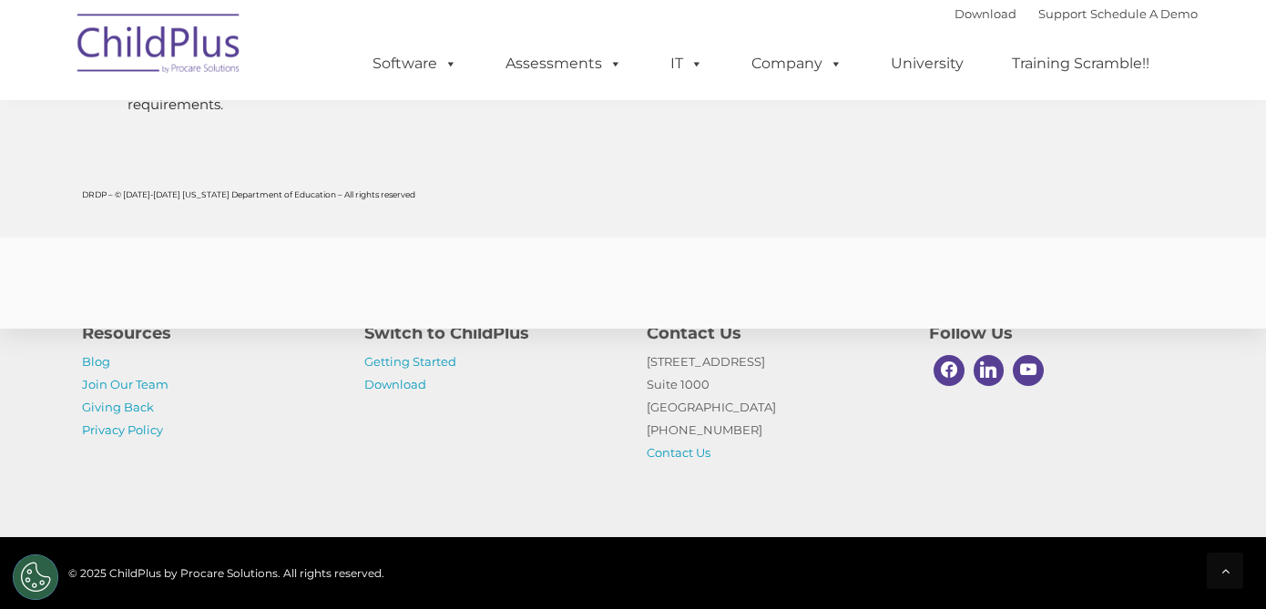
scroll to position [7132, 0]
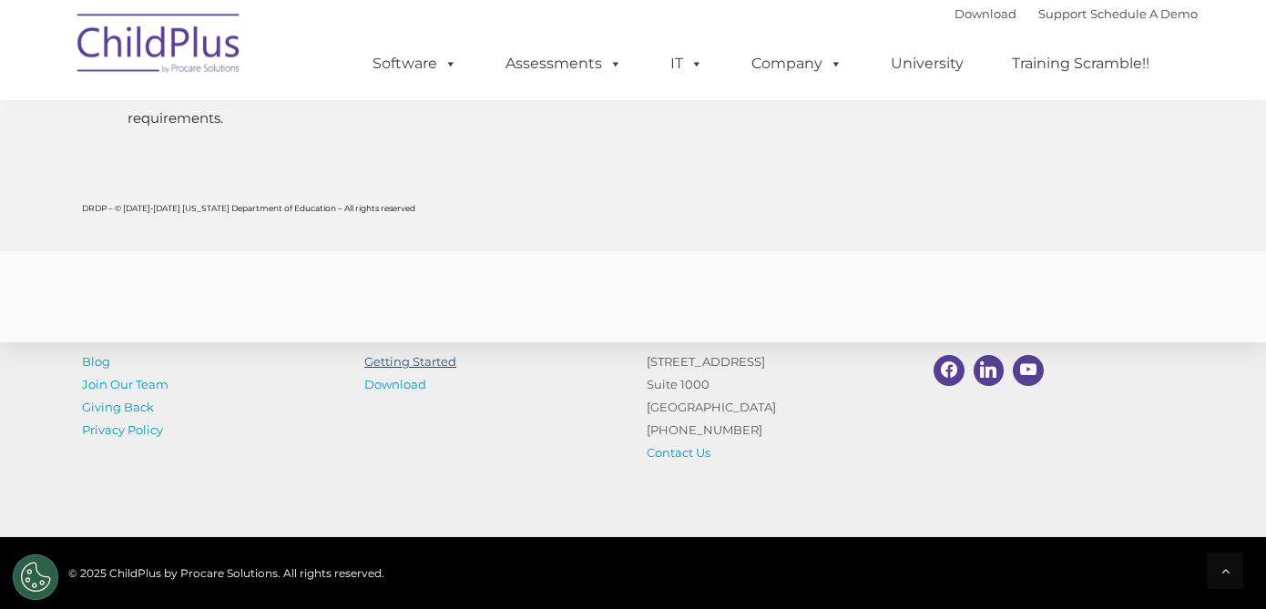
click at [433, 366] on link "Getting Started" at bounding box center [410, 361] width 92 height 15
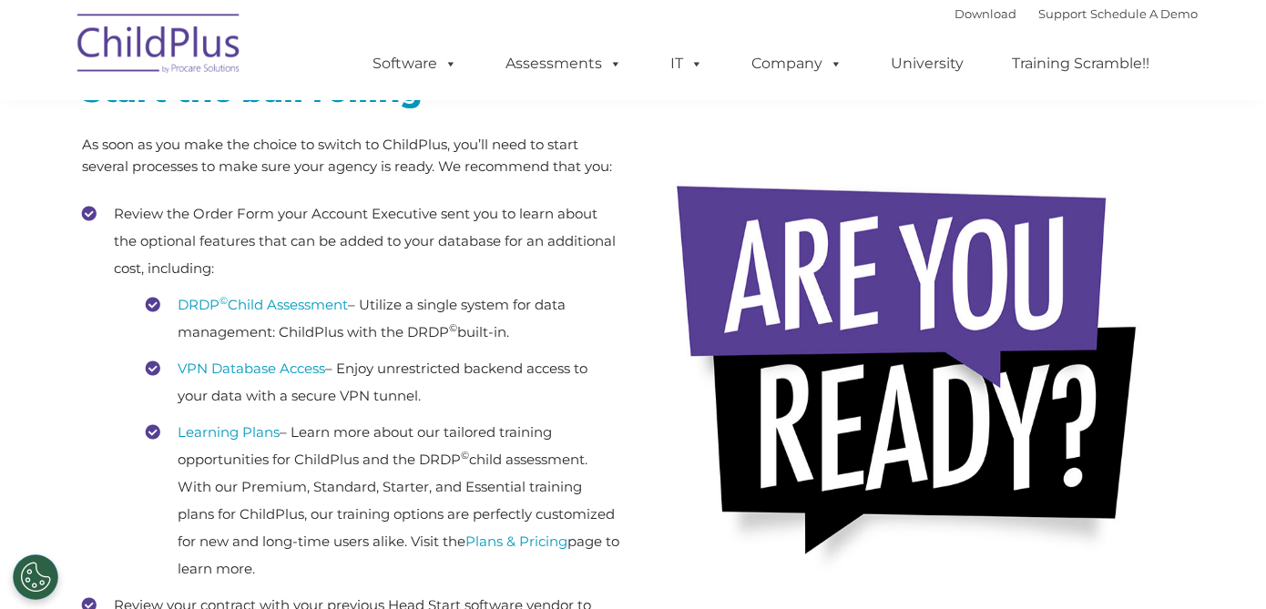
scroll to position [357, 0]
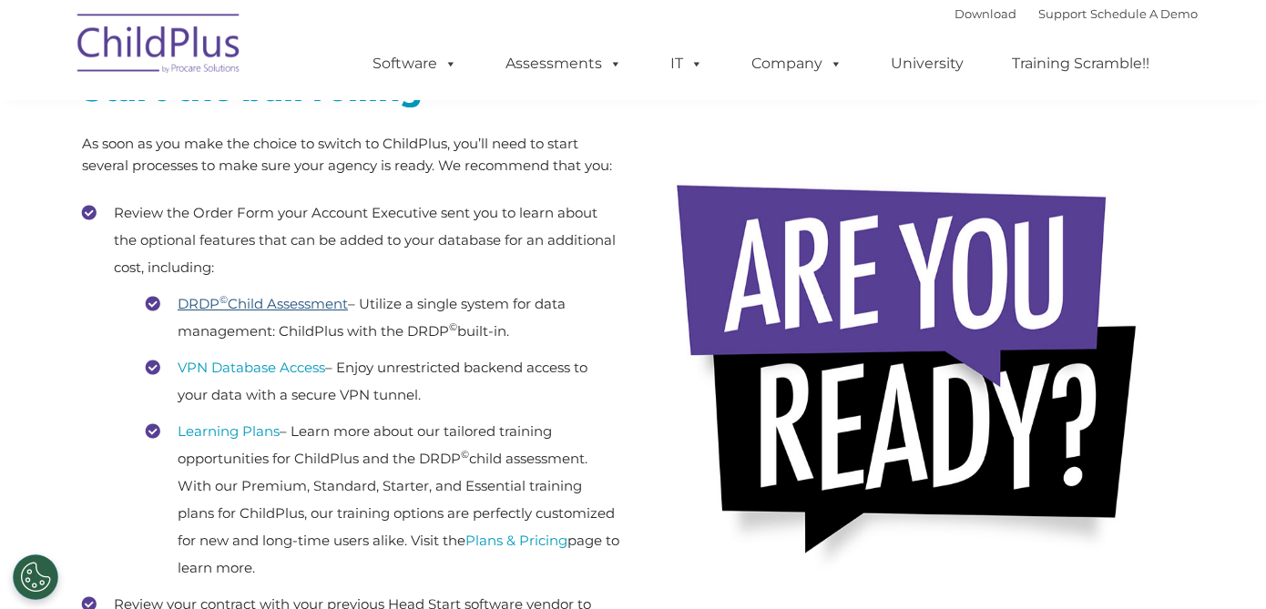
click at [322, 301] on link "DRDP © Child Assessment" at bounding box center [263, 303] width 170 height 17
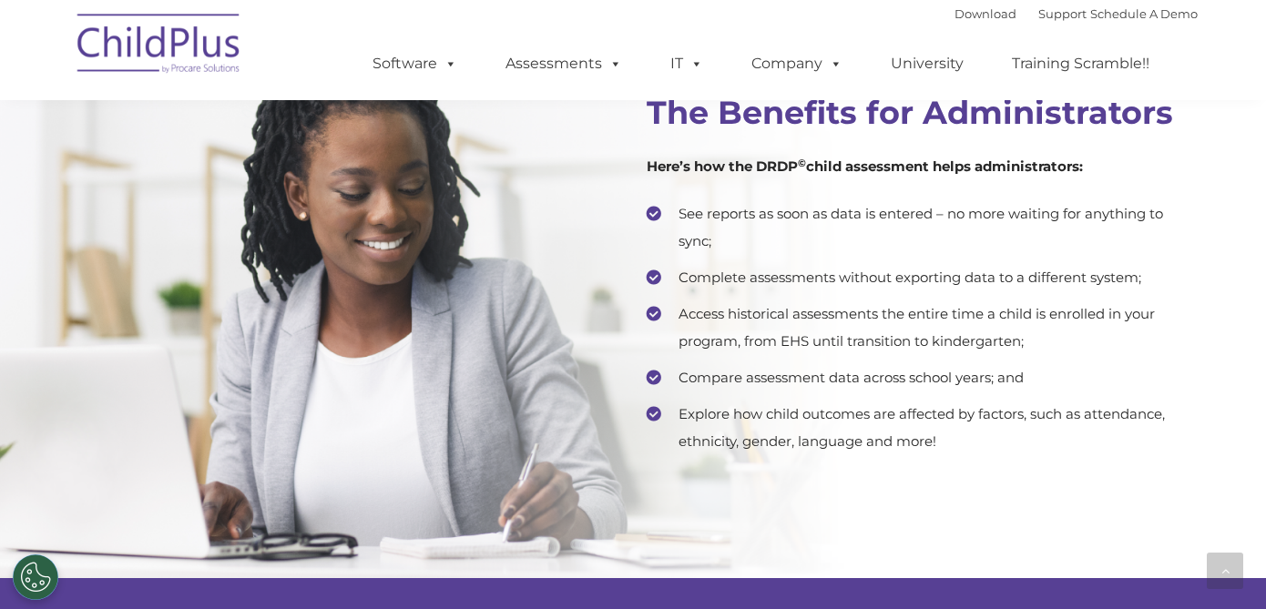
scroll to position [3596, 0]
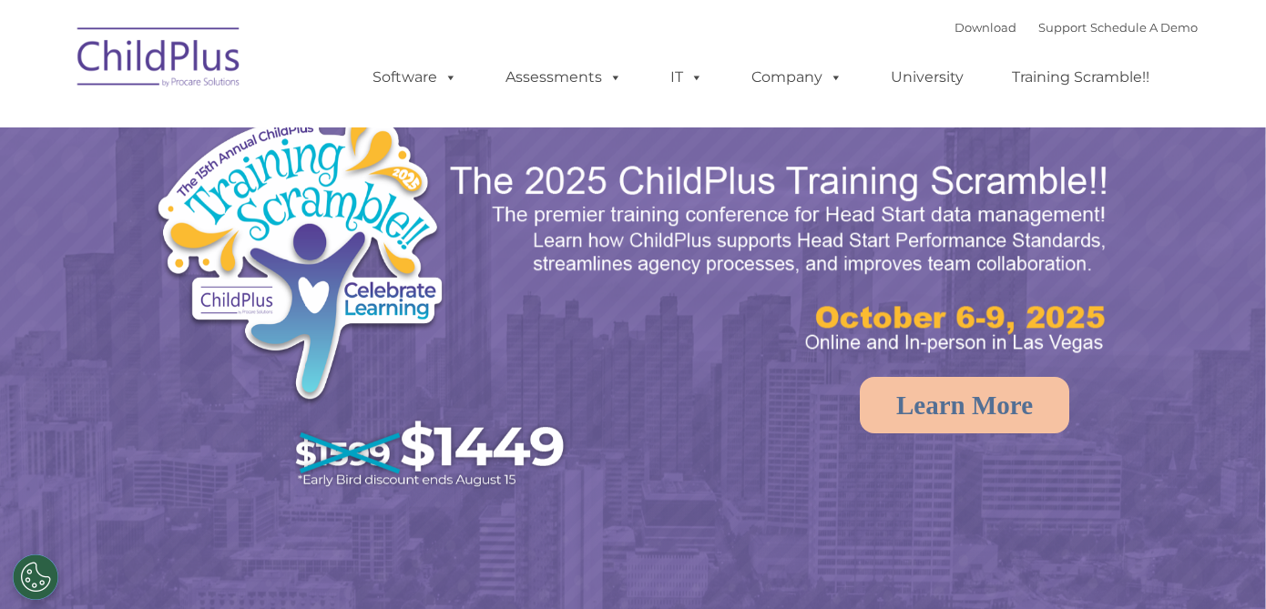
select select "MEDIUM"
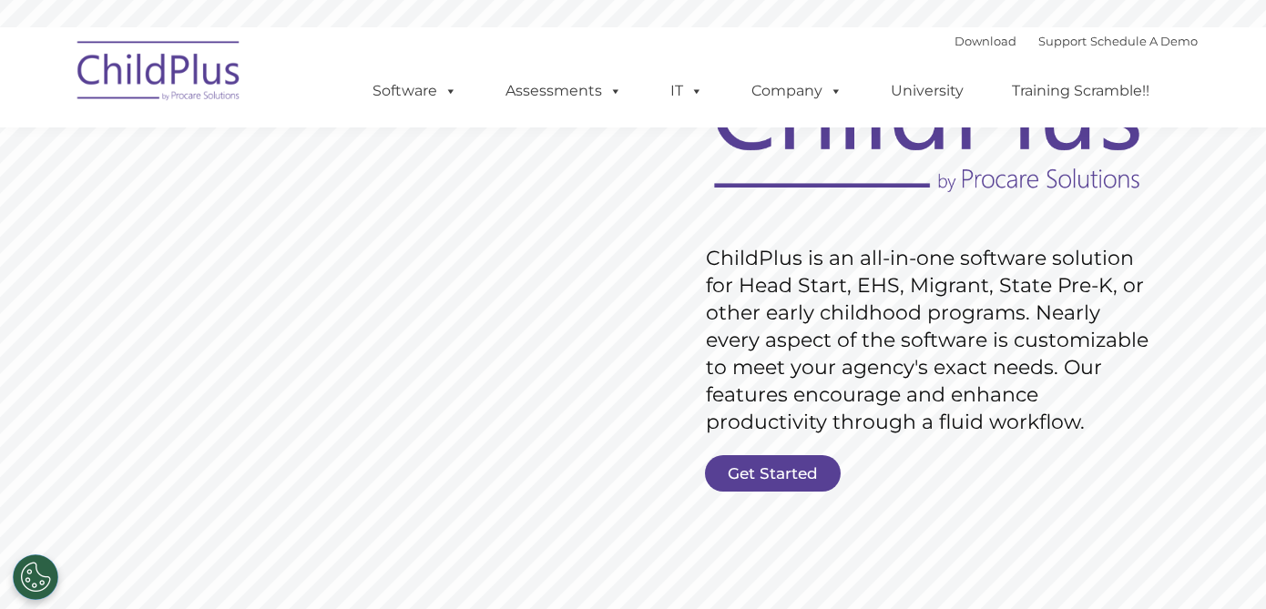
scroll to position [190, 0]
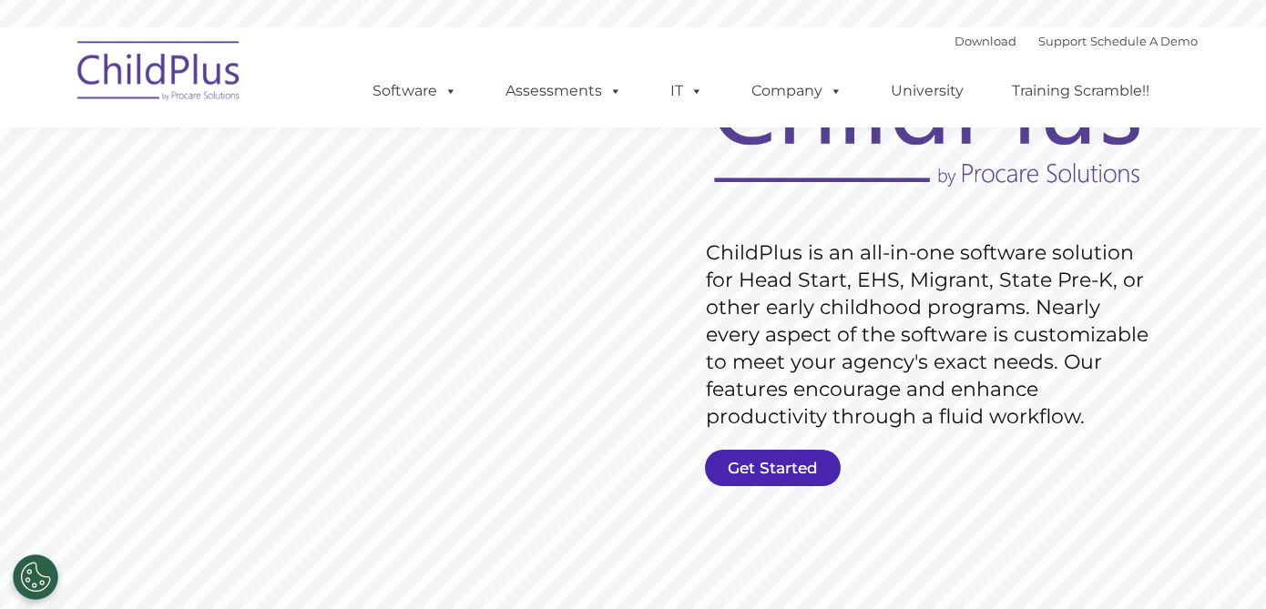
click at [756, 464] on link "Get Started" at bounding box center [773, 468] width 136 height 36
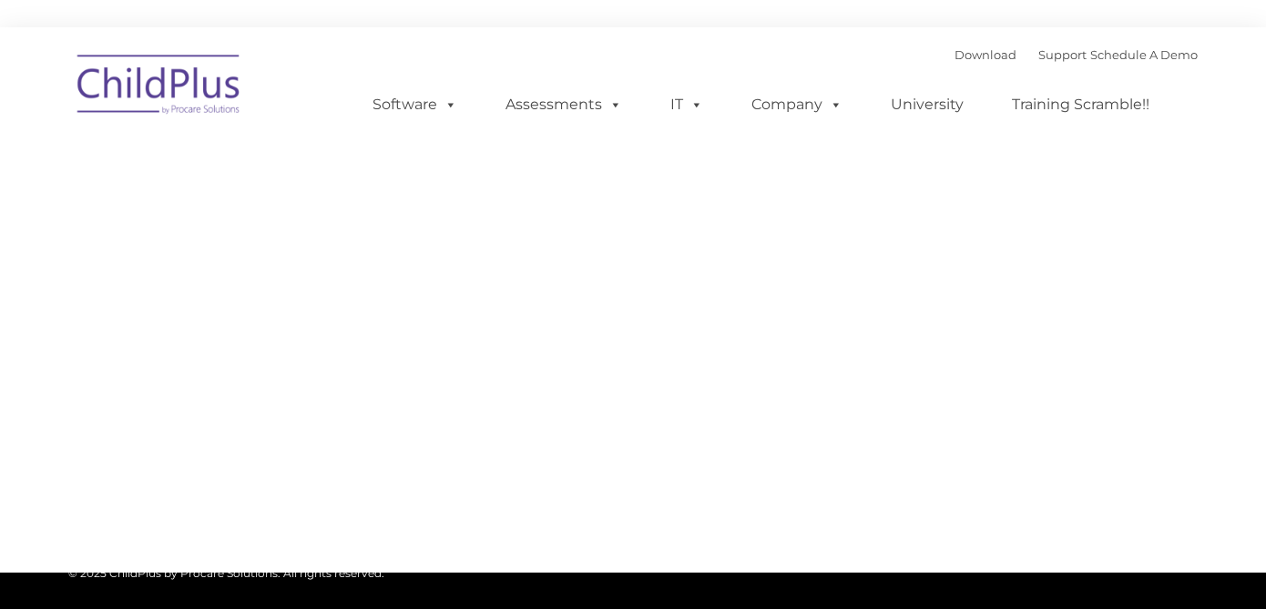
type input ""
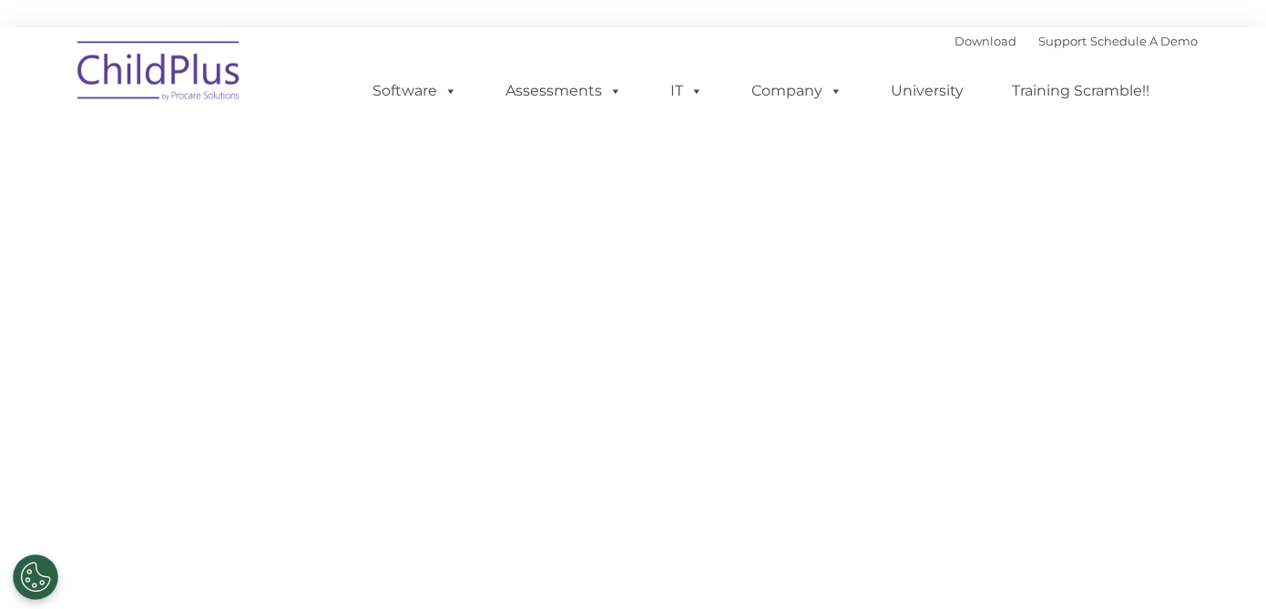
select select "MEDIUM"
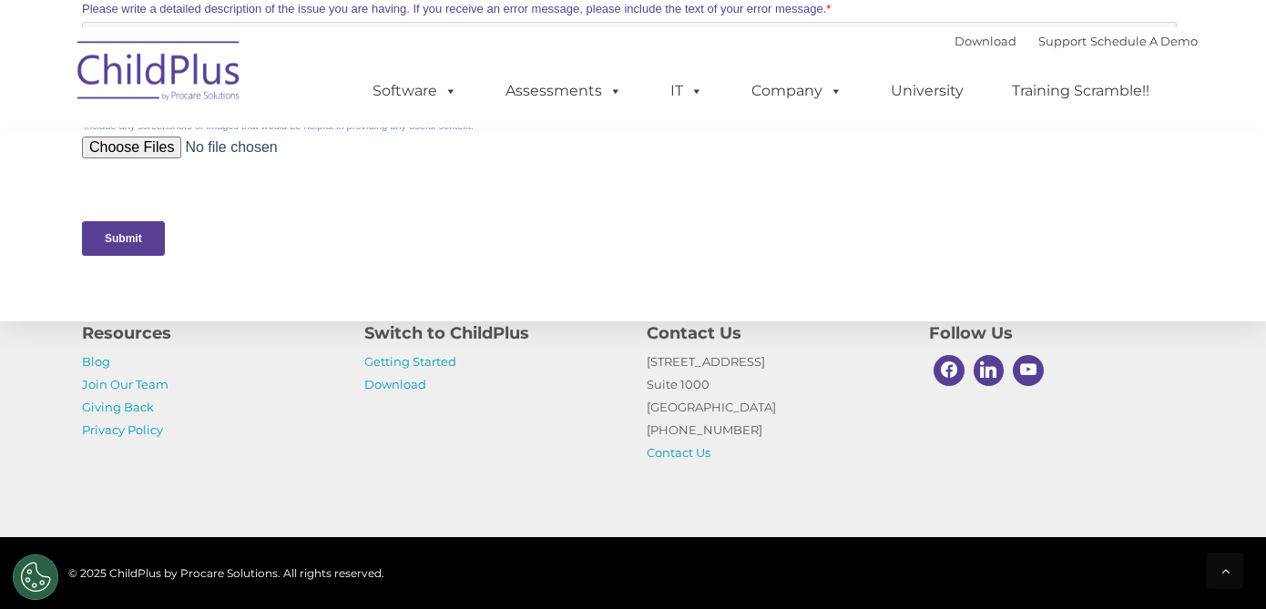
scroll to position [997, 0]
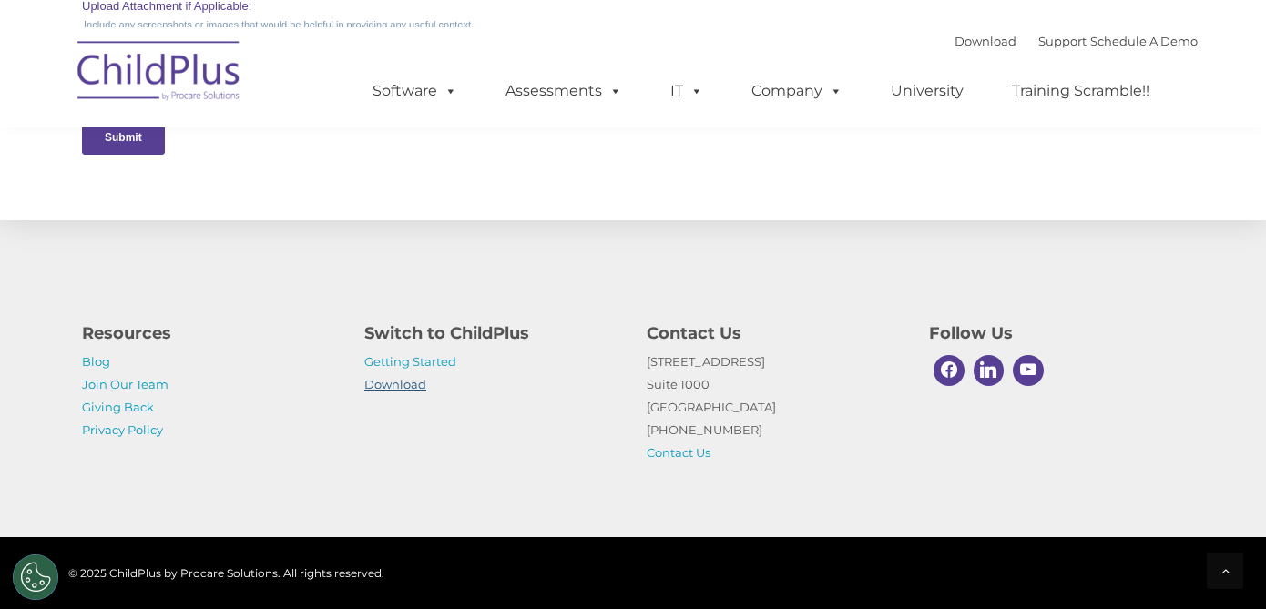
click at [401, 381] on link "Download" at bounding box center [395, 384] width 62 height 15
